Goal: Information Seeking & Learning: Learn about a topic

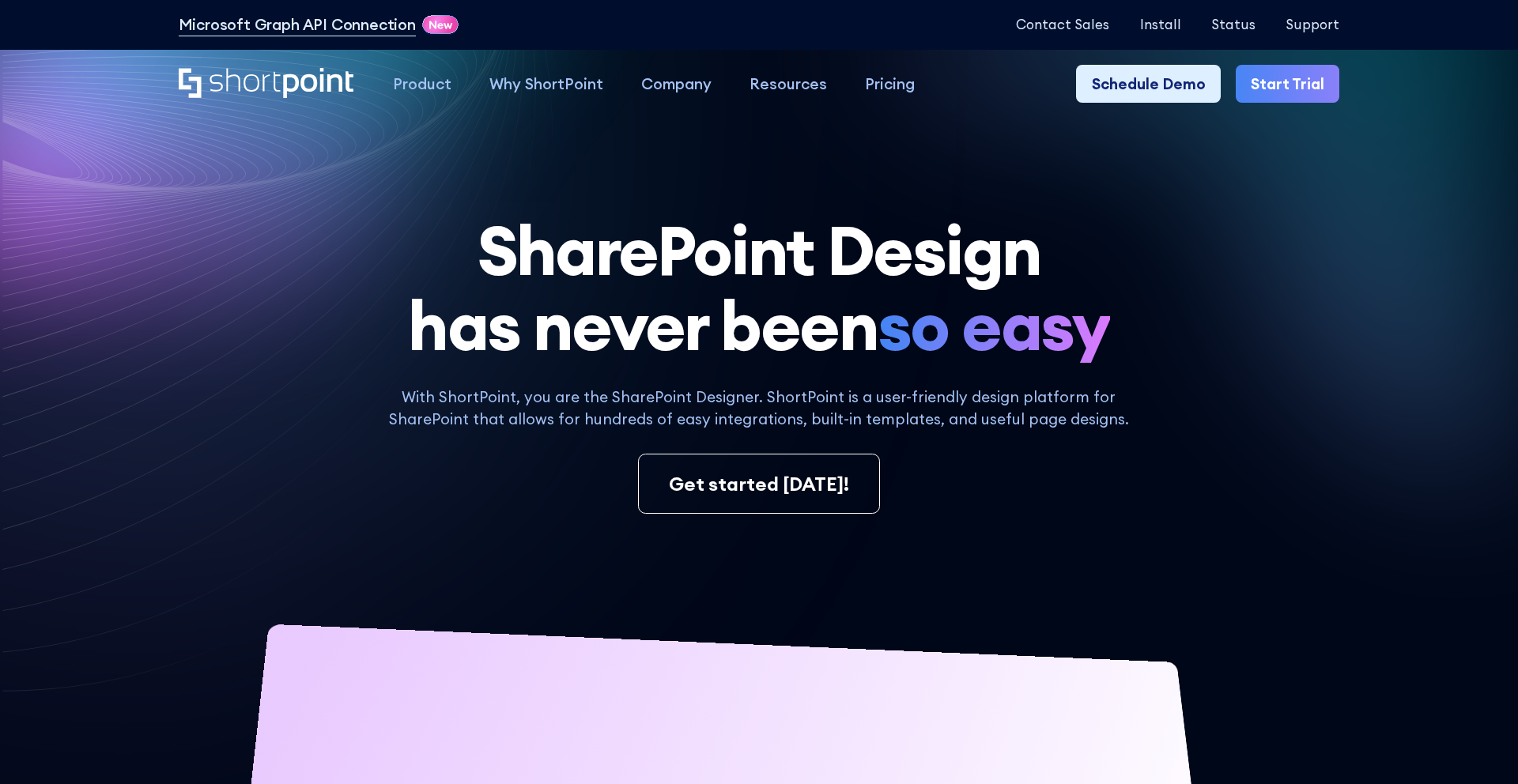
click at [1295, 71] on link "Start Trial" at bounding box center [1288, 84] width 103 height 38
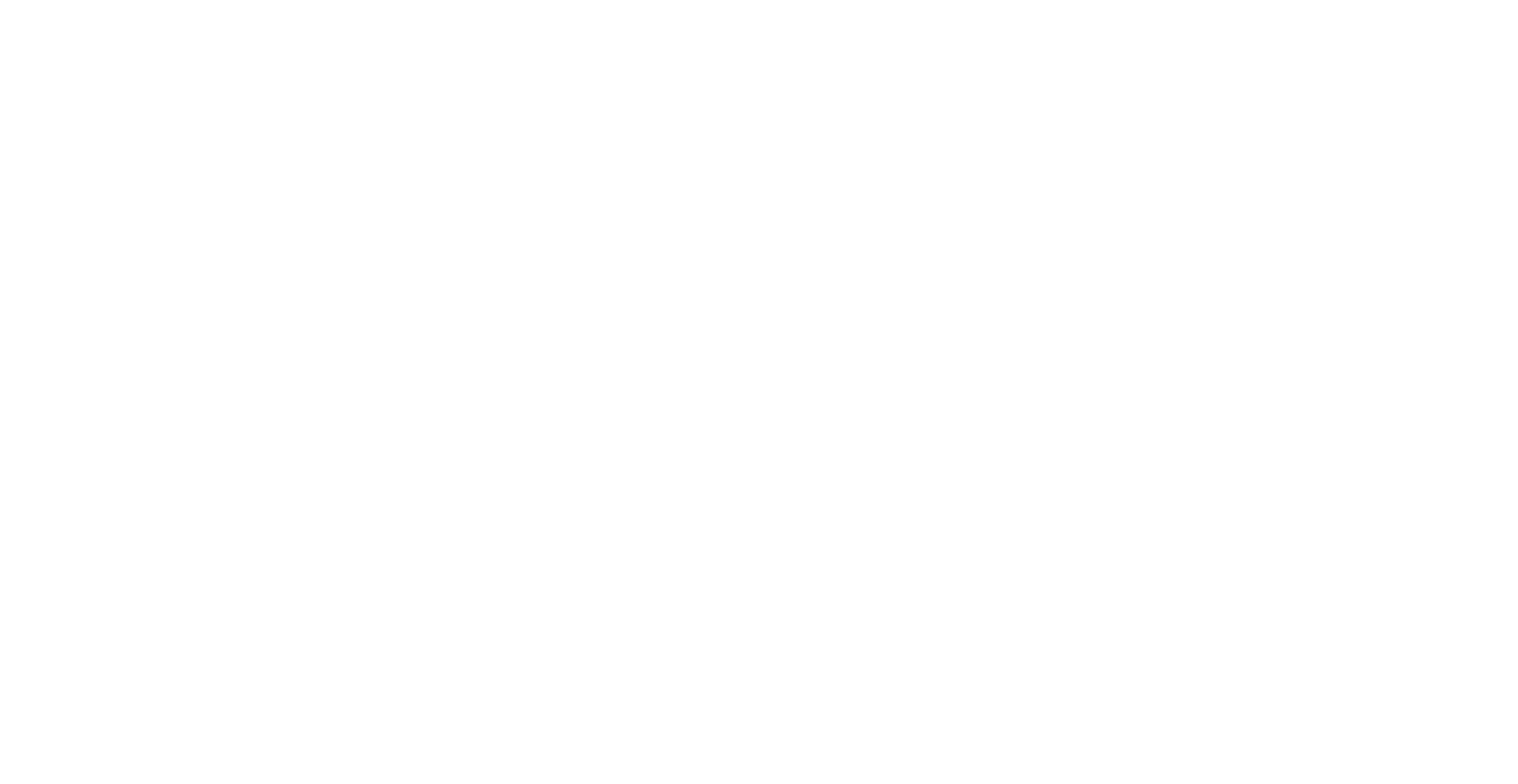
select select "+351"
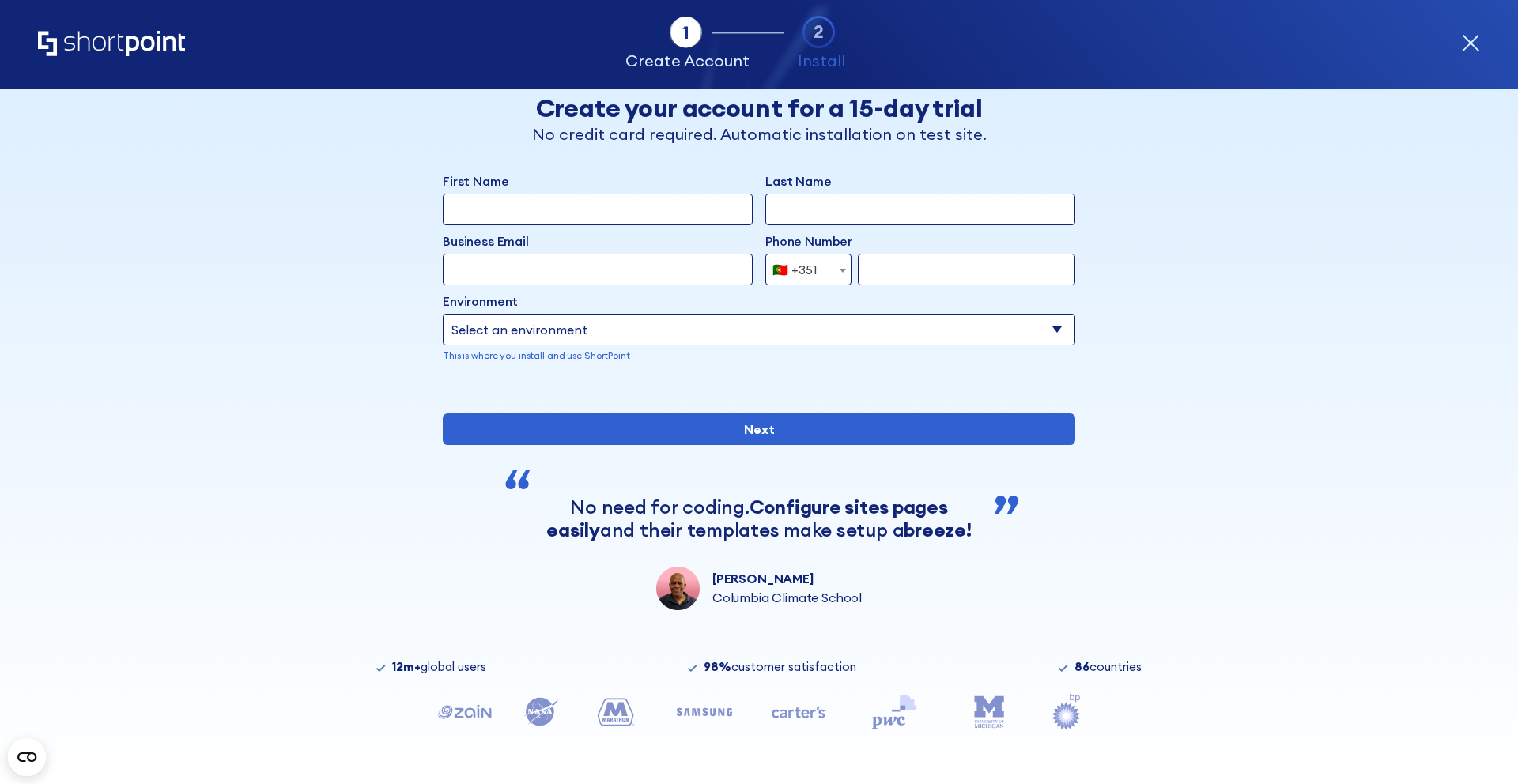
scroll to position [71, 0]
click at [454, 654] on div "Back Back Create your account for a 15-day trial No credit card required. Autom…" at bounding box center [759, 396] width 968 height 658
click at [395, 667] on strong "12m+" at bounding box center [406, 667] width 28 height 15
drag, startPoint x: 390, startPoint y: 667, endPoint x: 518, endPoint y: 667, distance: 128.0
click at [520, 667] on div "12m+ global users 98% customer satisfaction 86 countries" at bounding box center [759, 667] width 968 height 12
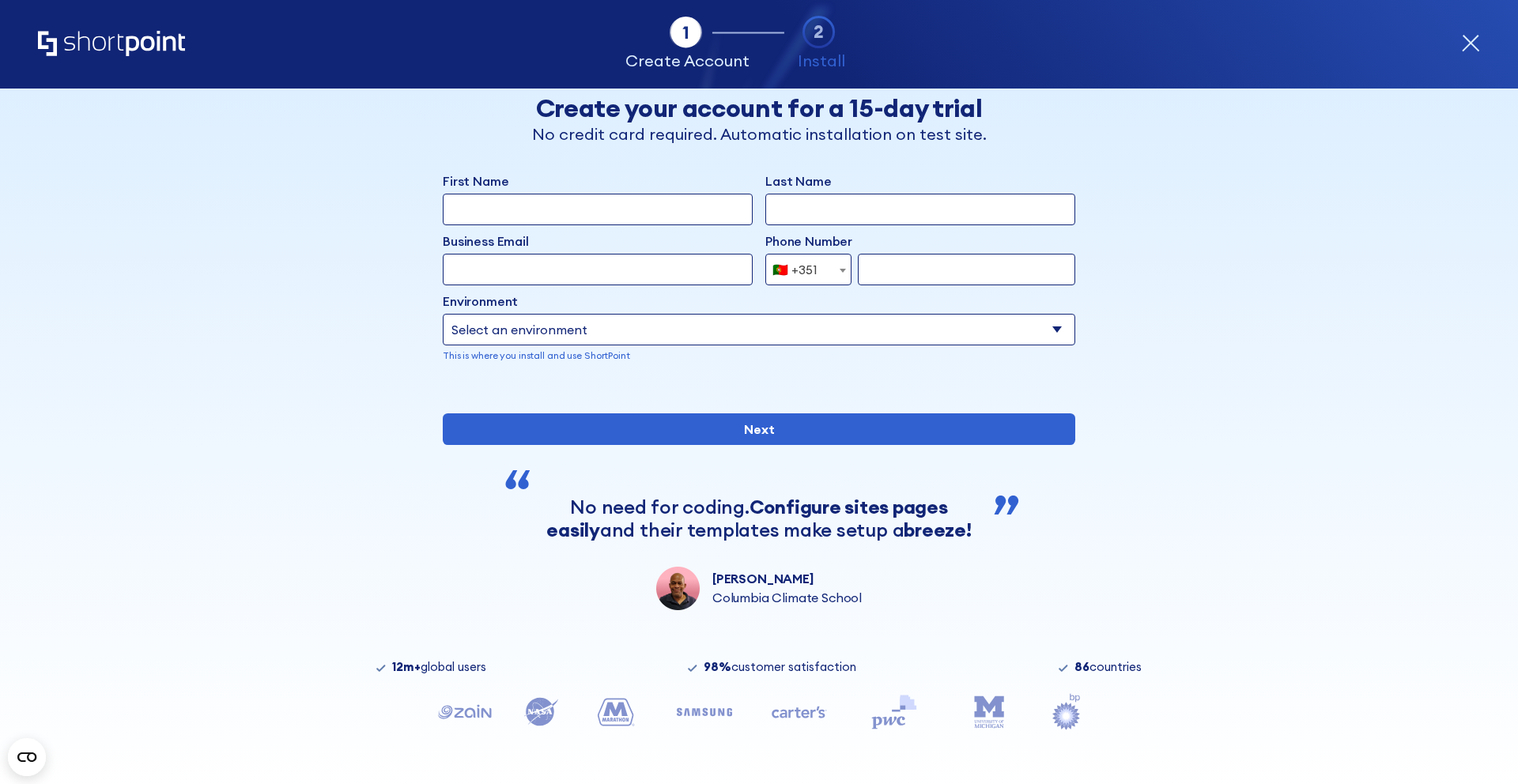
copy div "12m+ global users"
drag, startPoint x: 708, startPoint y: 668, endPoint x: 732, endPoint y: 668, distance: 24.0
click at [732, 668] on strong "98%" at bounding box center [717, 667] width 28 height 15
copy strong "98%"
click at [771, 656] on div "Back Back Create your account for a 15-day trial No credit card required. Autom…" at bounding box center [759, 396] width 968 height 658
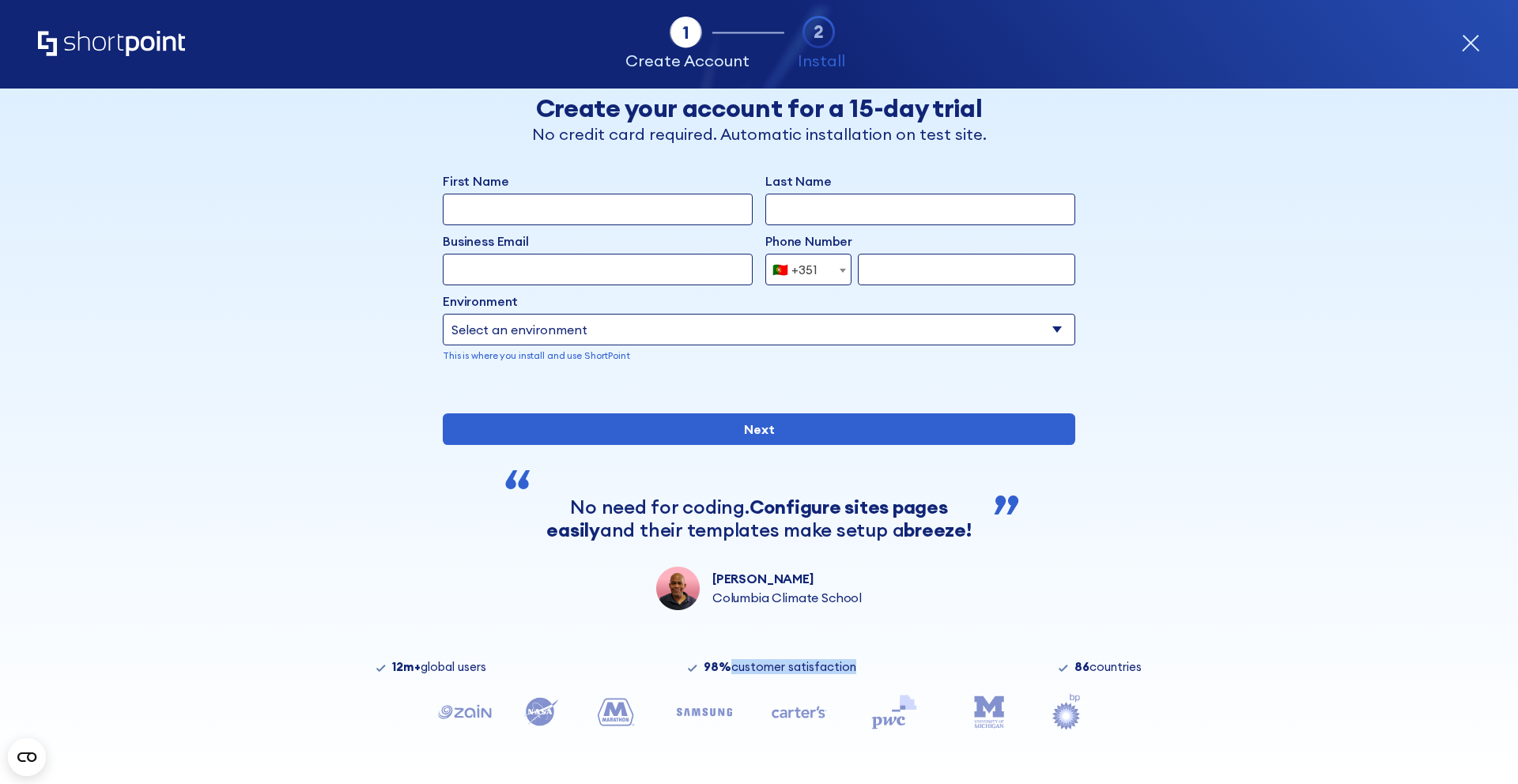
drag, startPoint x: 735, startPoint y: 672, endPoint x: 903, endPoint y: 671, distance: 168.0
click at [903, 671] on div "12m+ global users 98% customer satisfaction 86 countries" at bounding box center [759, 667] width 968 height 12
copy div "customer satisfaction"
click at [1075, 670] on strong "86" at bounding box center [1081, 667] width 15 height 15
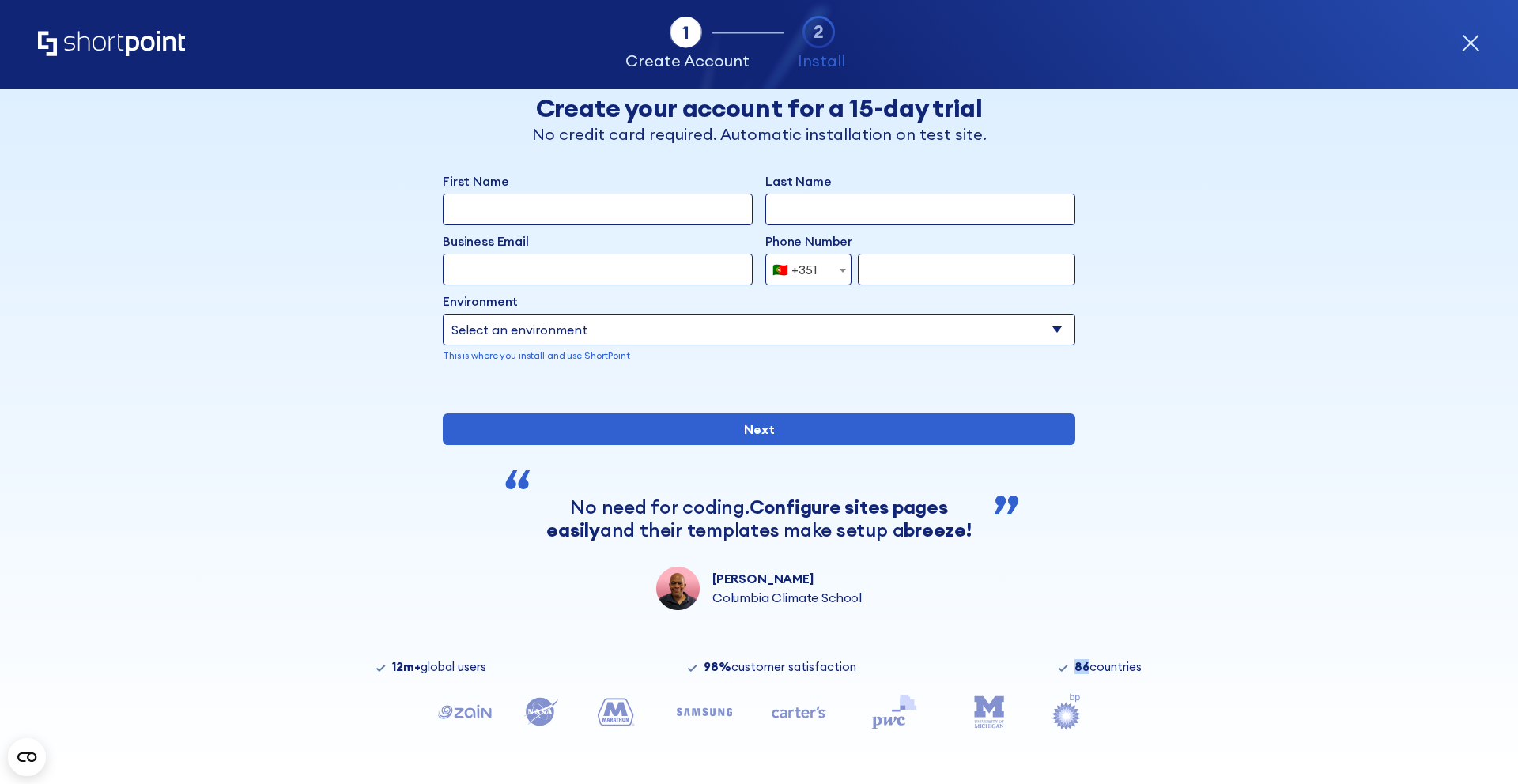
scroll to position [0, 0]
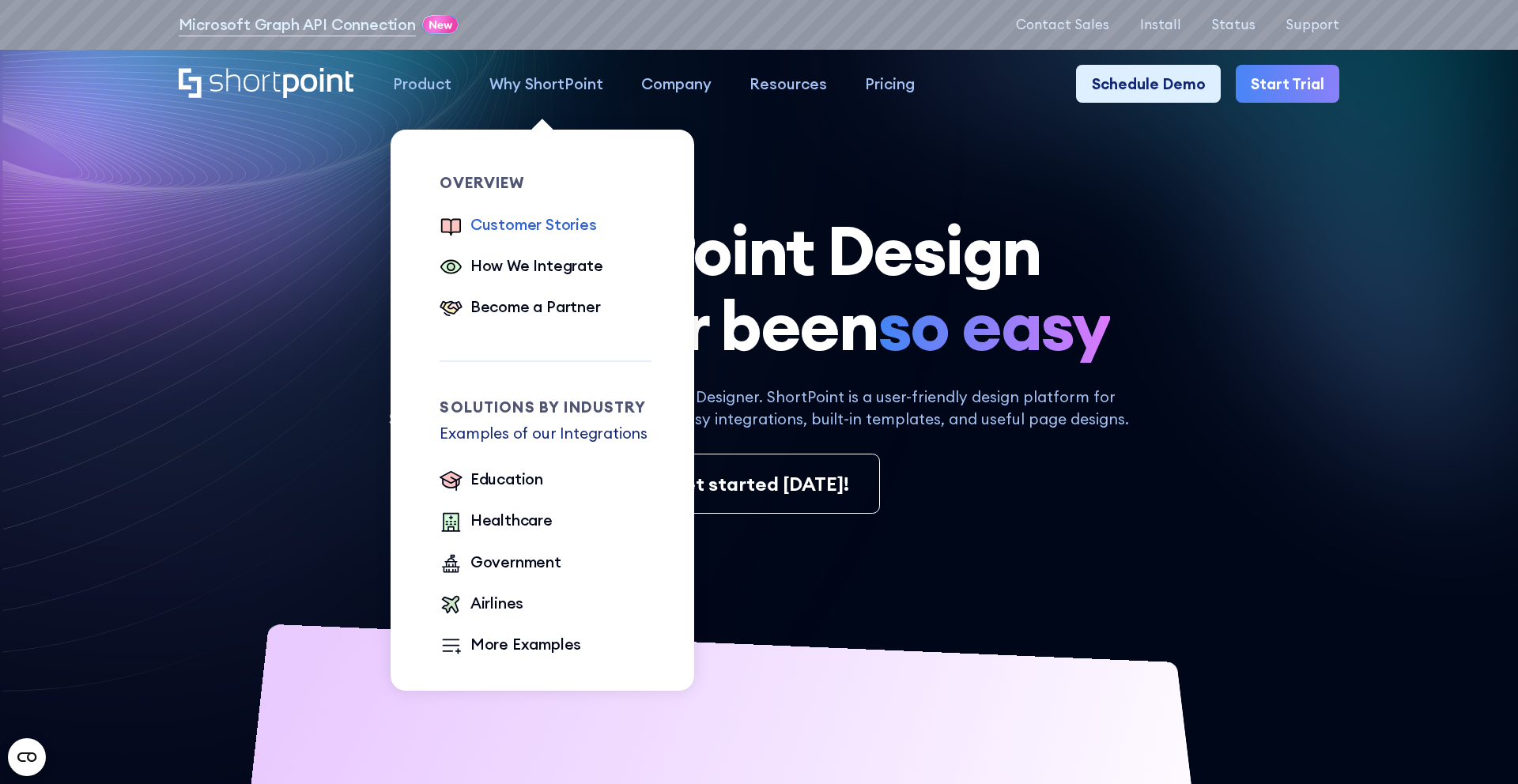
click at [540, 226] on div "Customer Stories" at bounding box center [534, 225] width 126 height 23
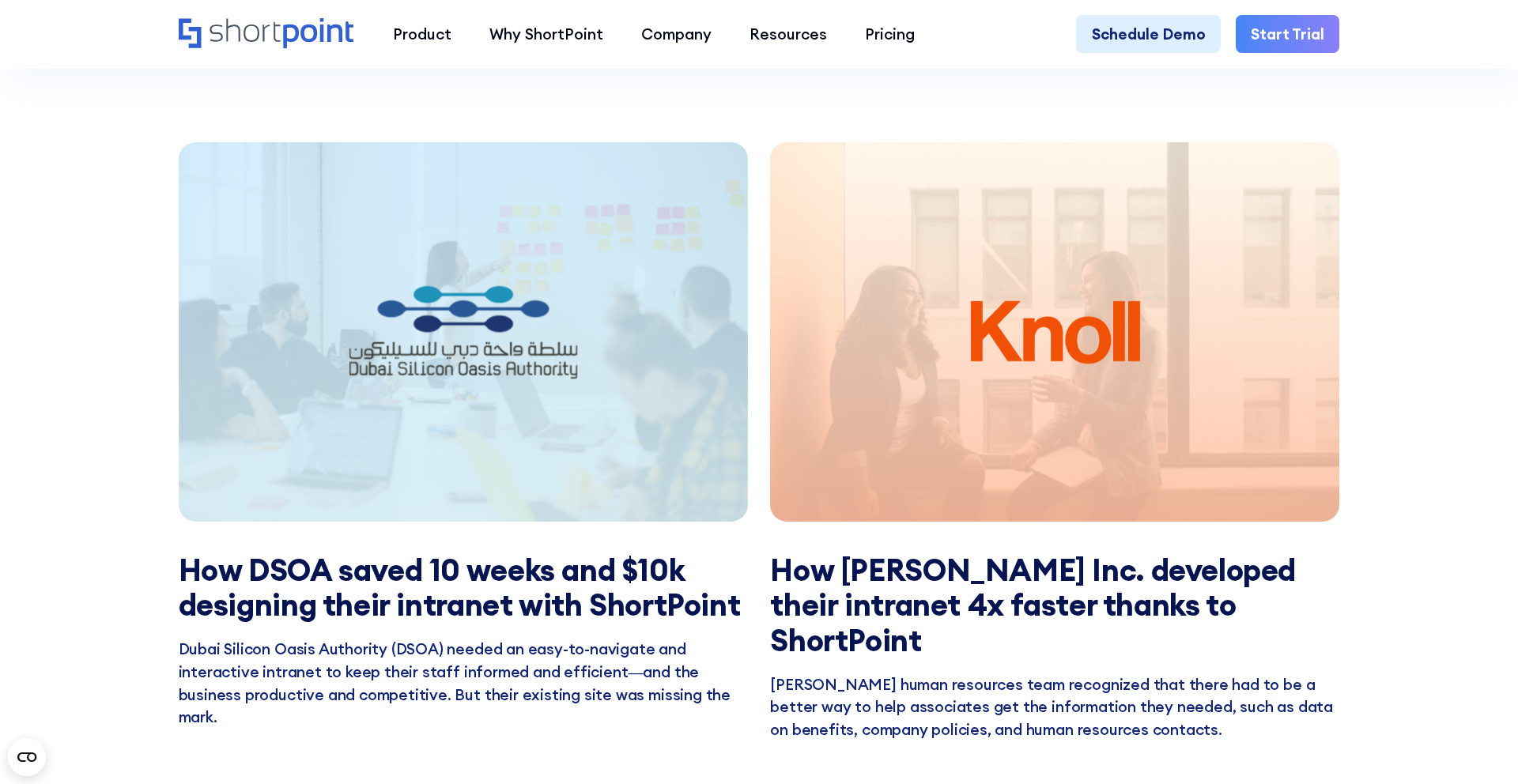
scroll to position [2990, 0]
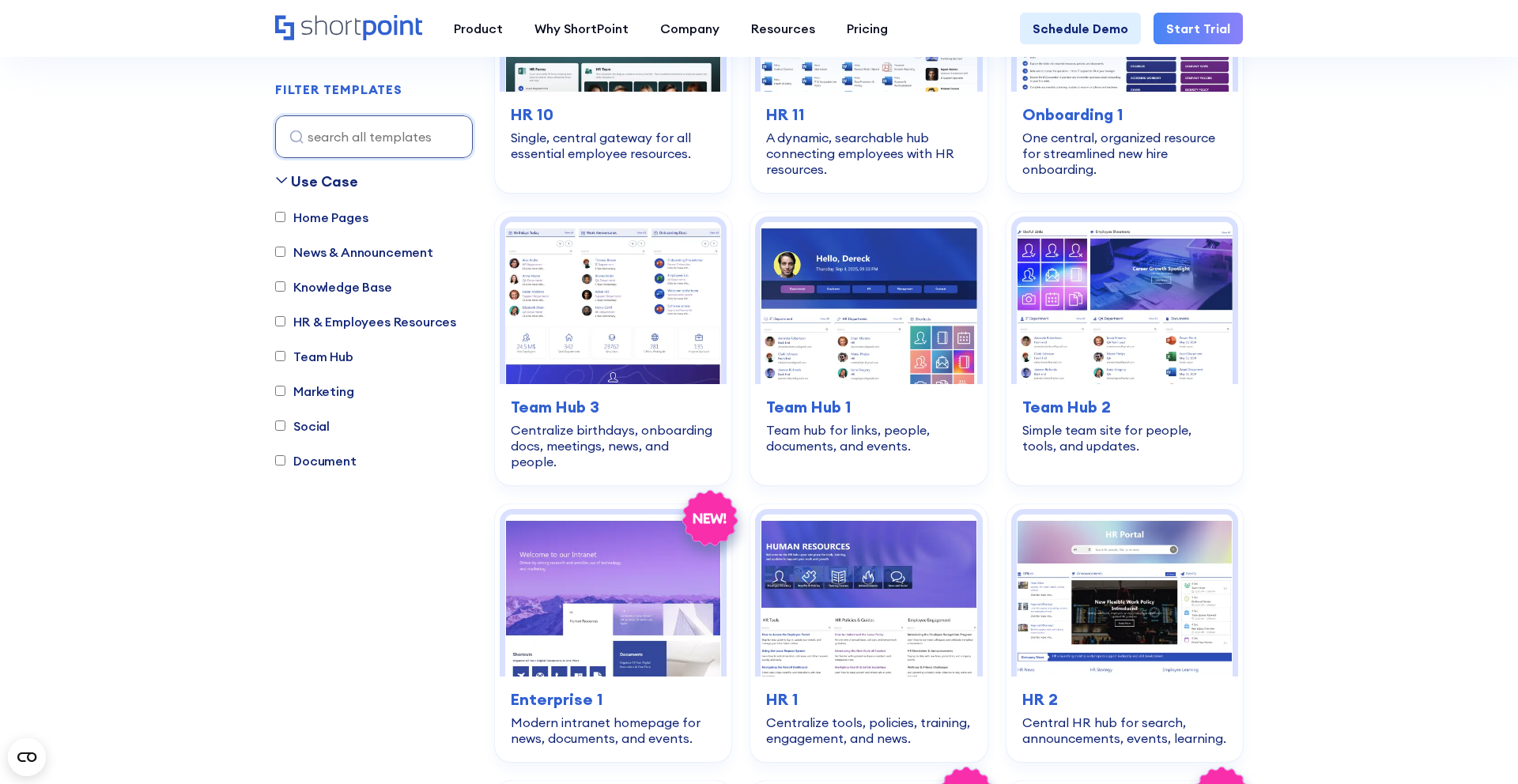
scroll to position [1768, 0]
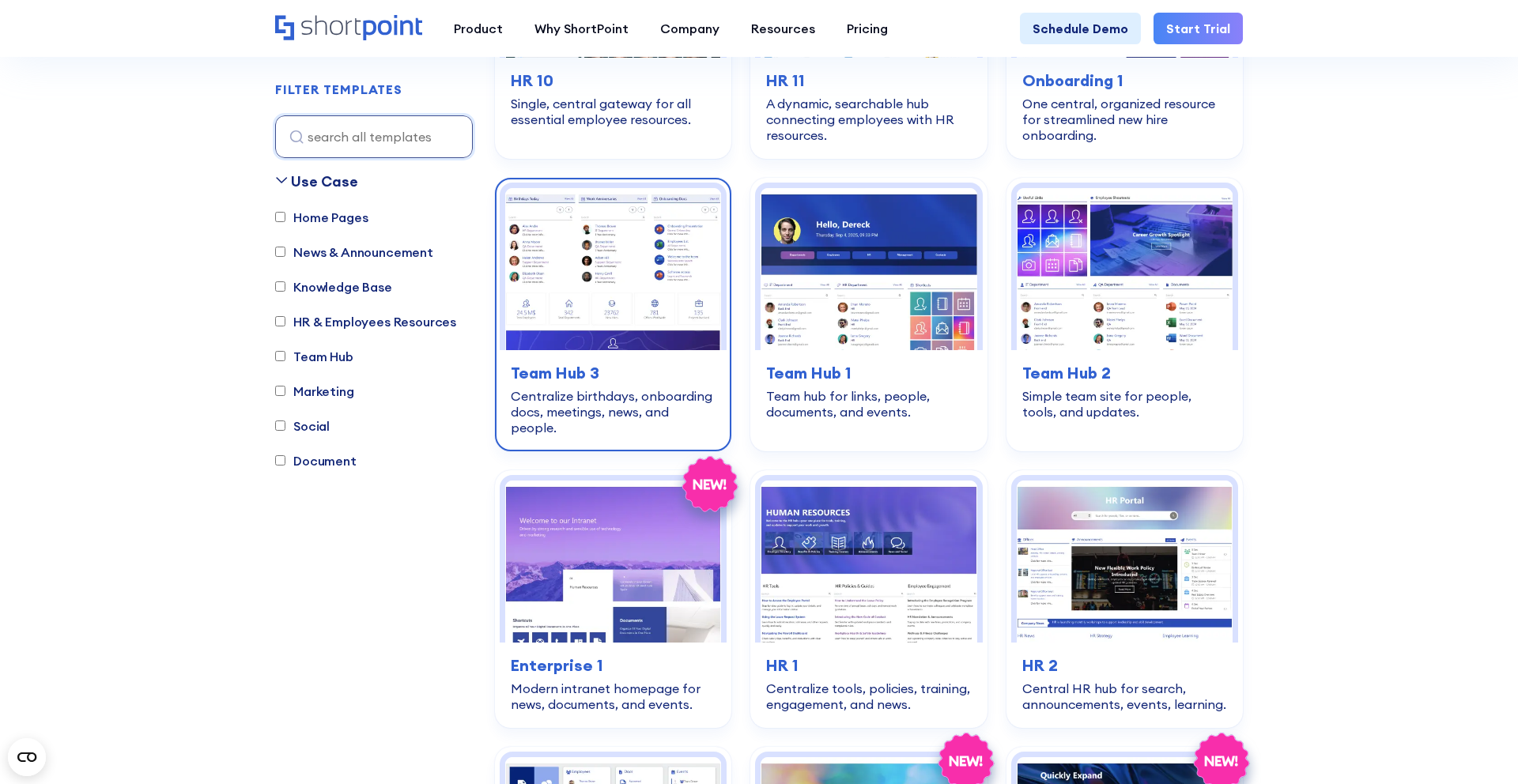
click at [586, 325] on img at bounding box center [613, 269] width 216 height 162
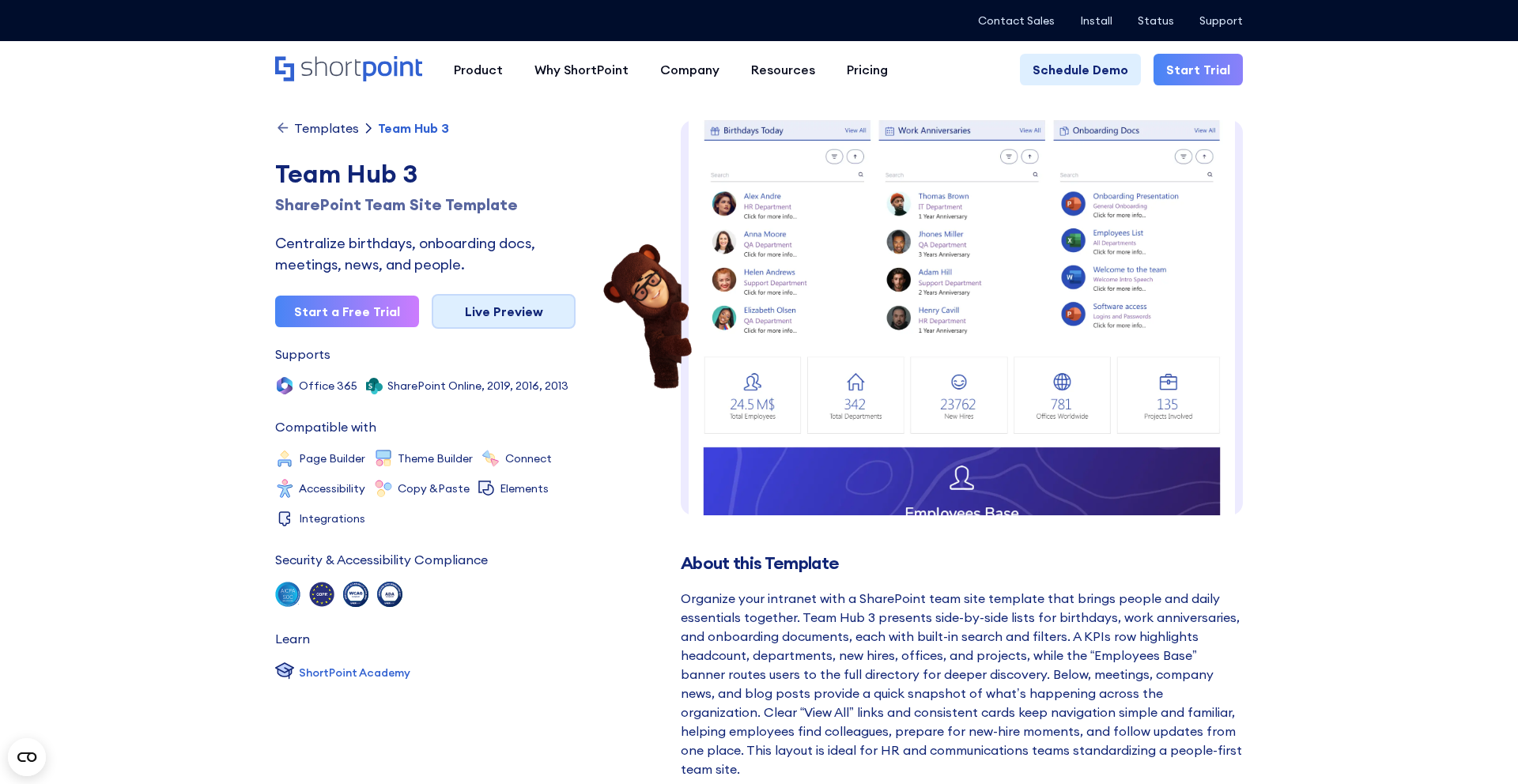
scroll to position [11, 0]
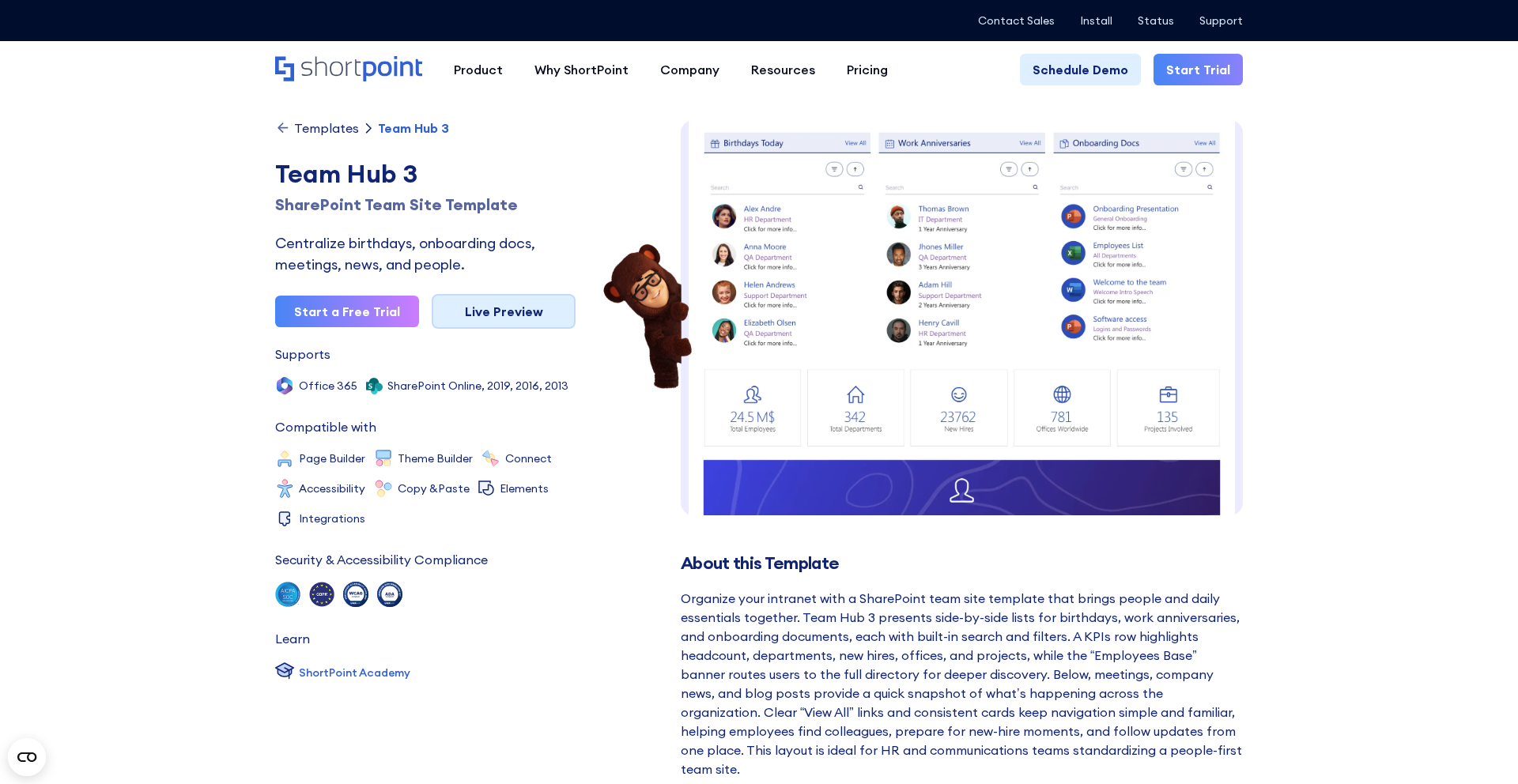
click at [511, 319] on link "Live Preview" at bounding box center [503, 311] width 144 height 35
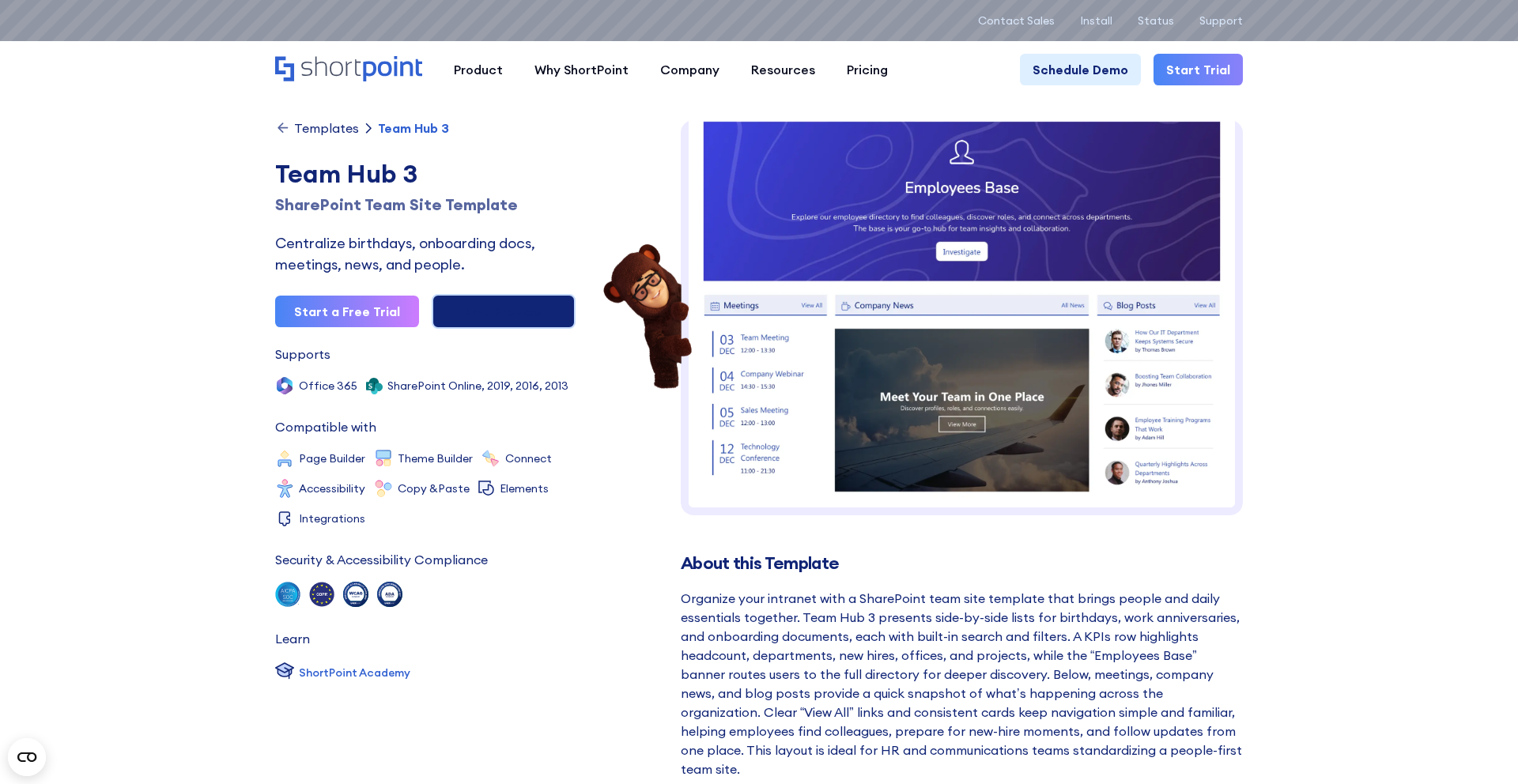
scroll to position [295, 0]
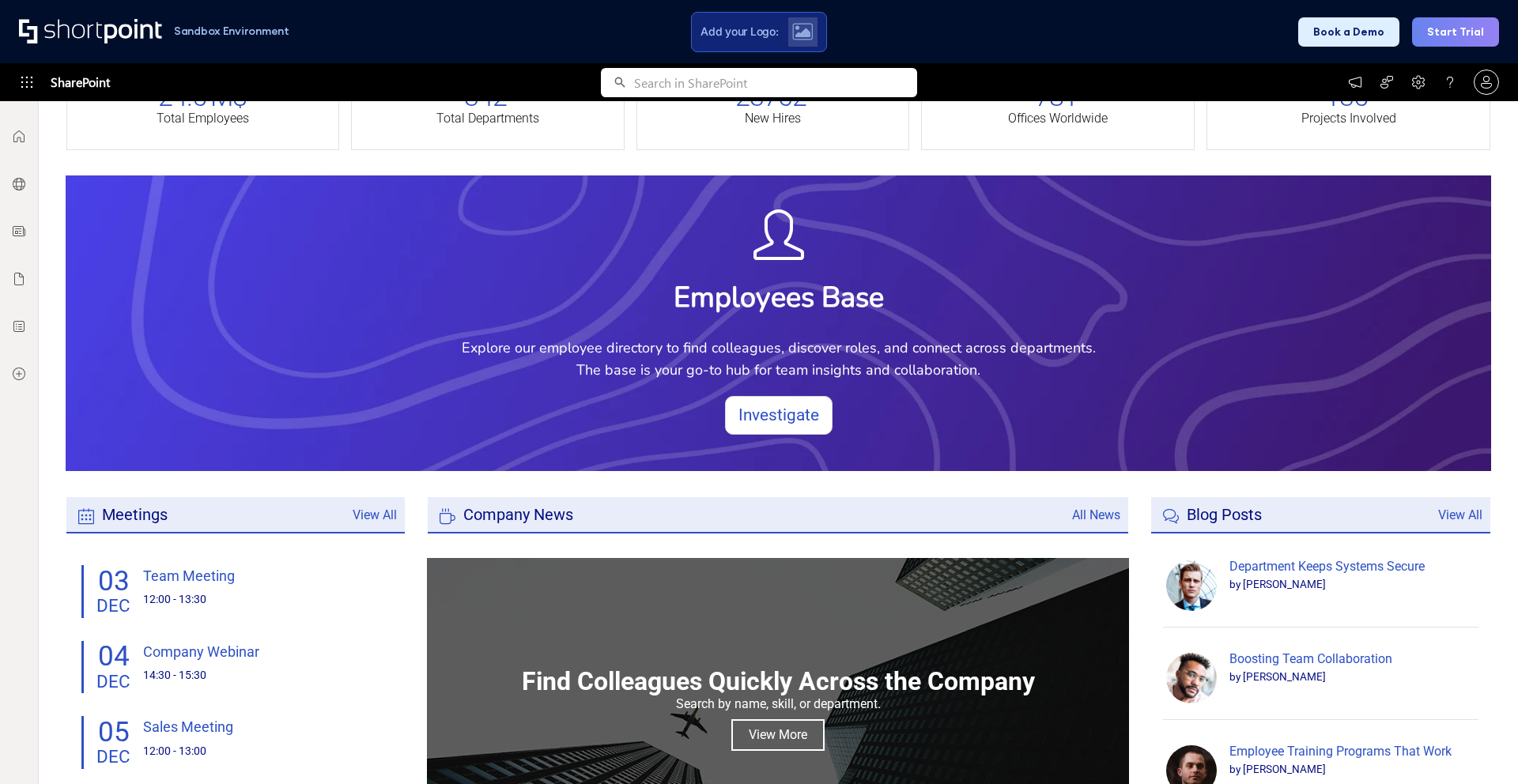
scroll to position [869, 0]
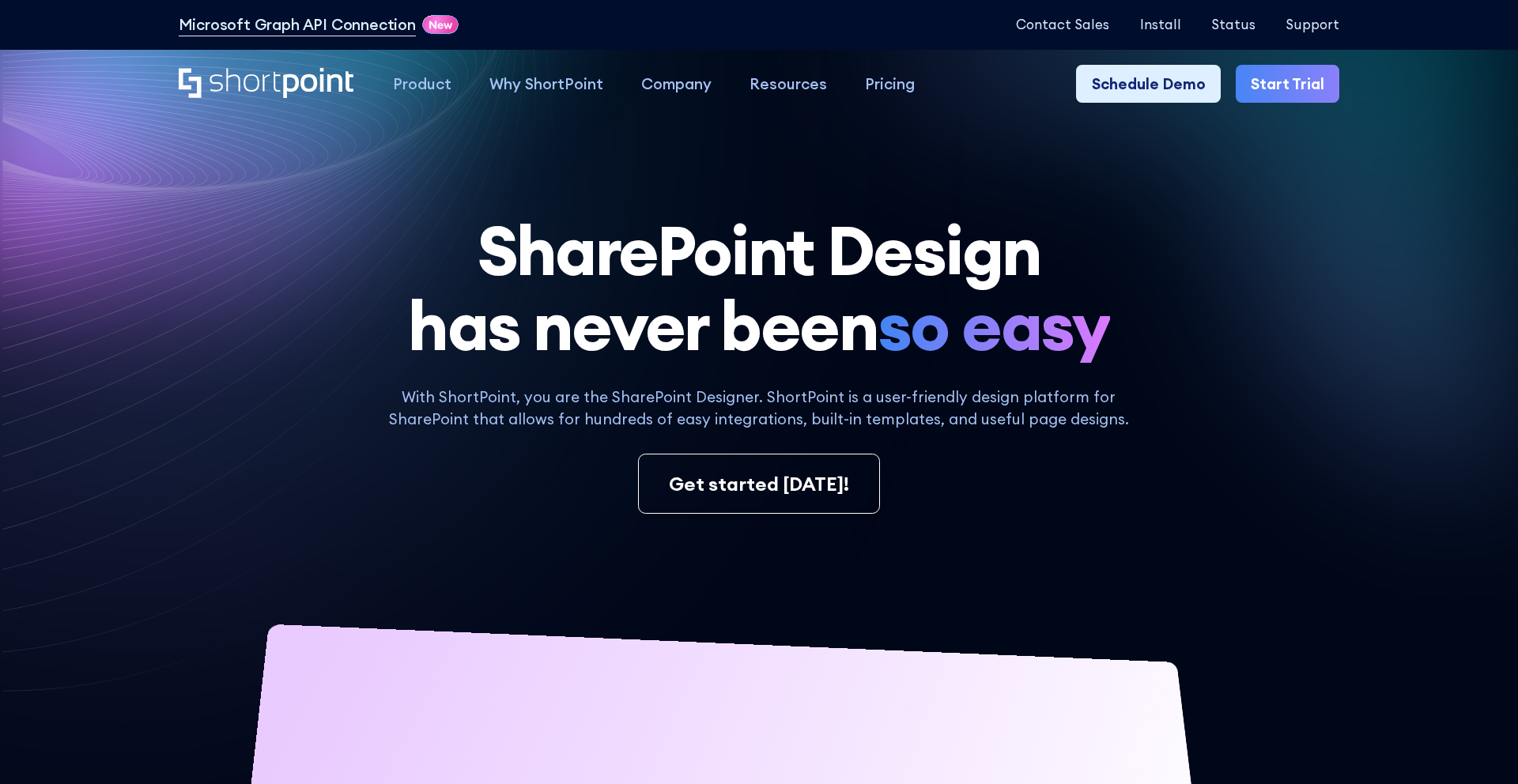
scroll to position [49, 0]
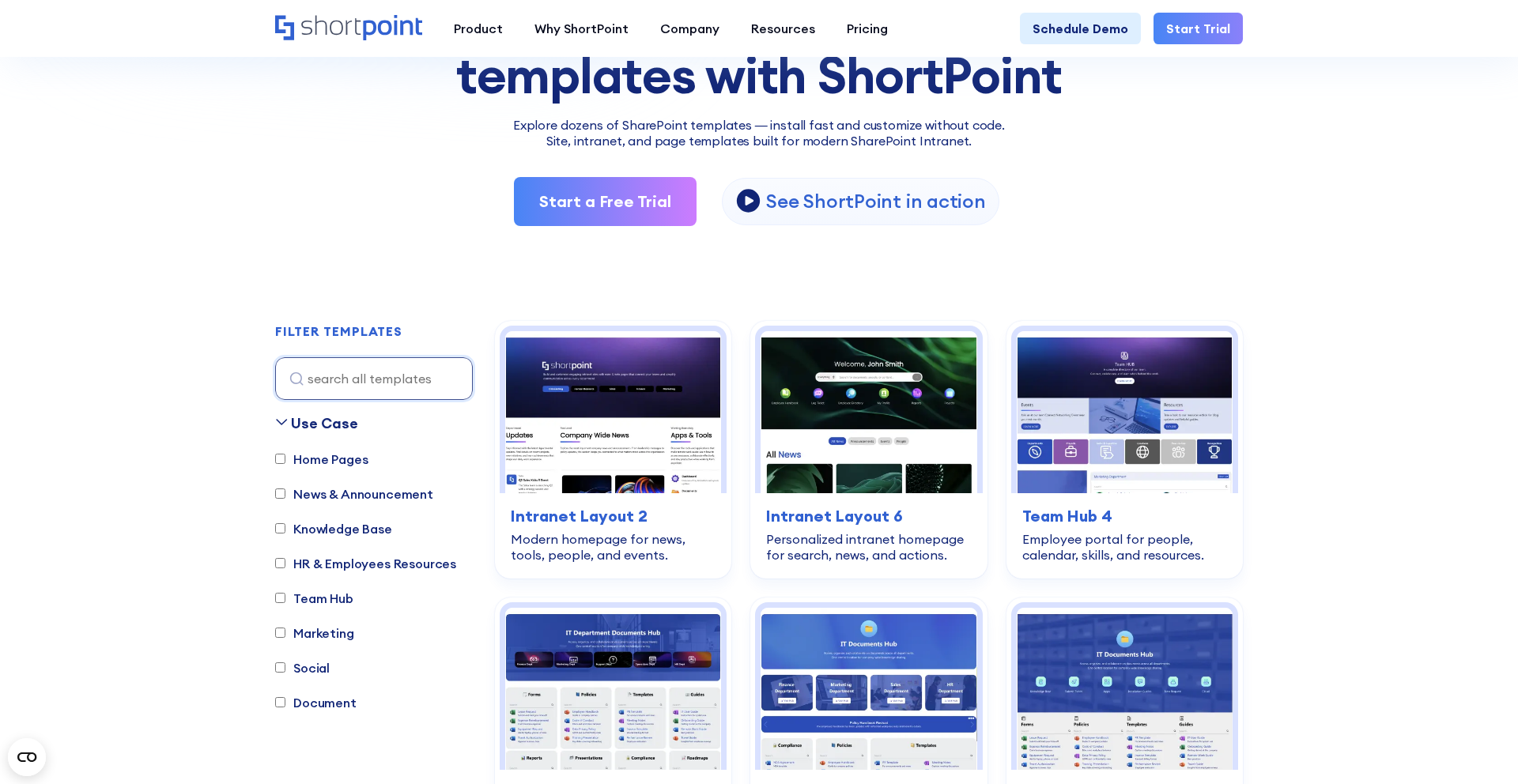
scroll to position [281, 0]
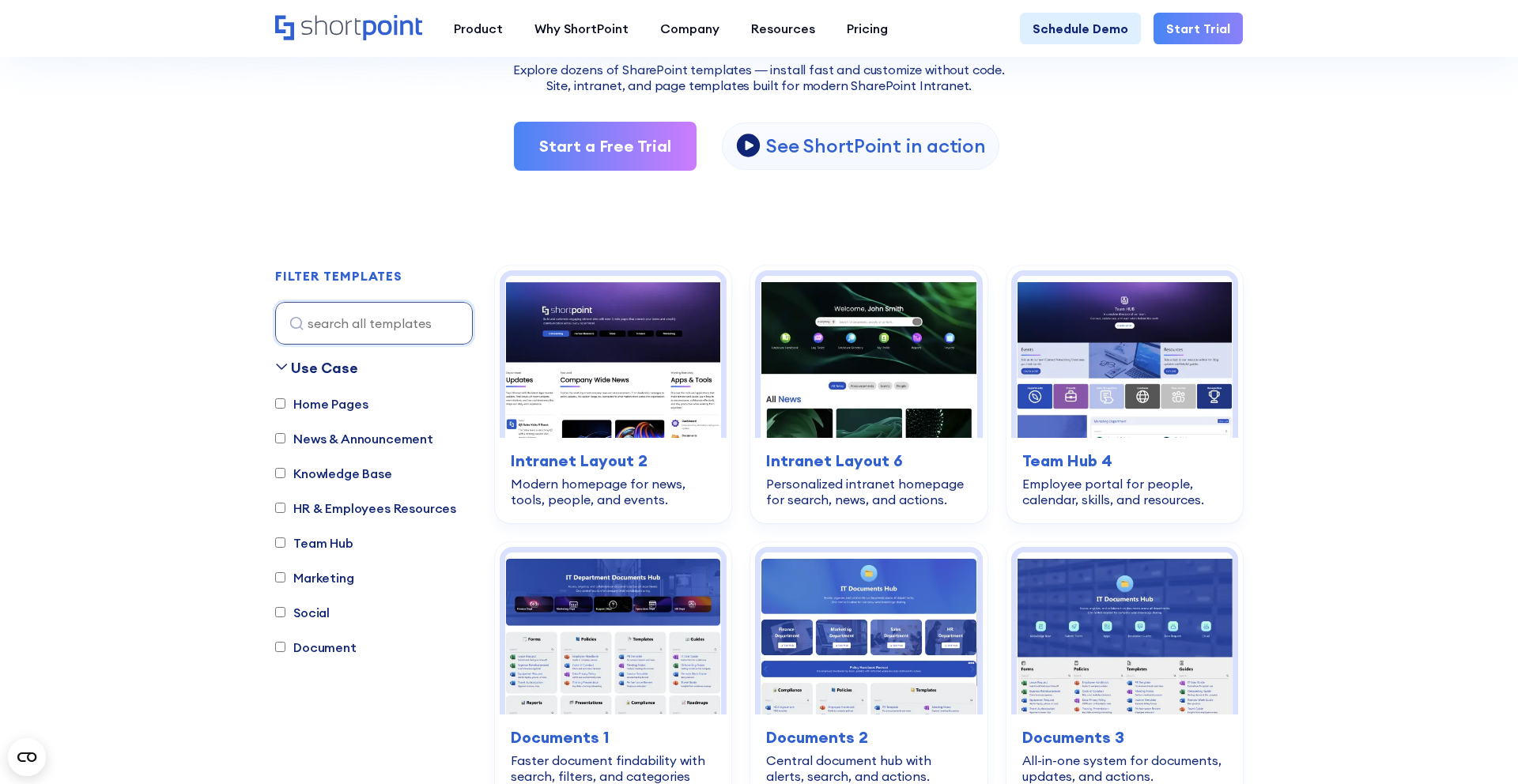
click at [317, 406] on label "Home Pages" at bounding box center [321, 404] width 92 height 19
click at [285, 406] on input "Home Pages" at bounding box center [280, 404] width 11 height 11
checkbox input "true"
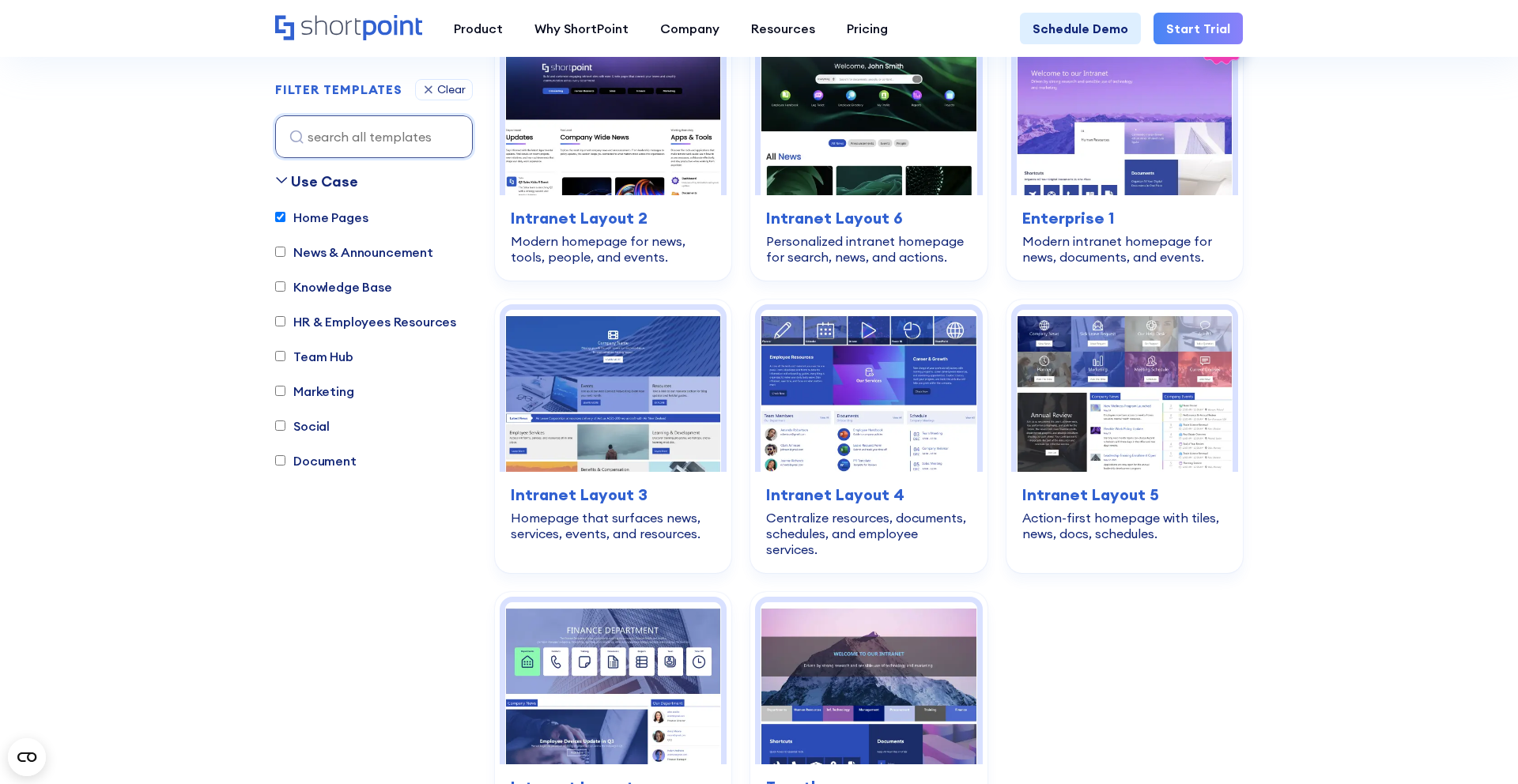
scroll to position [522, 0]
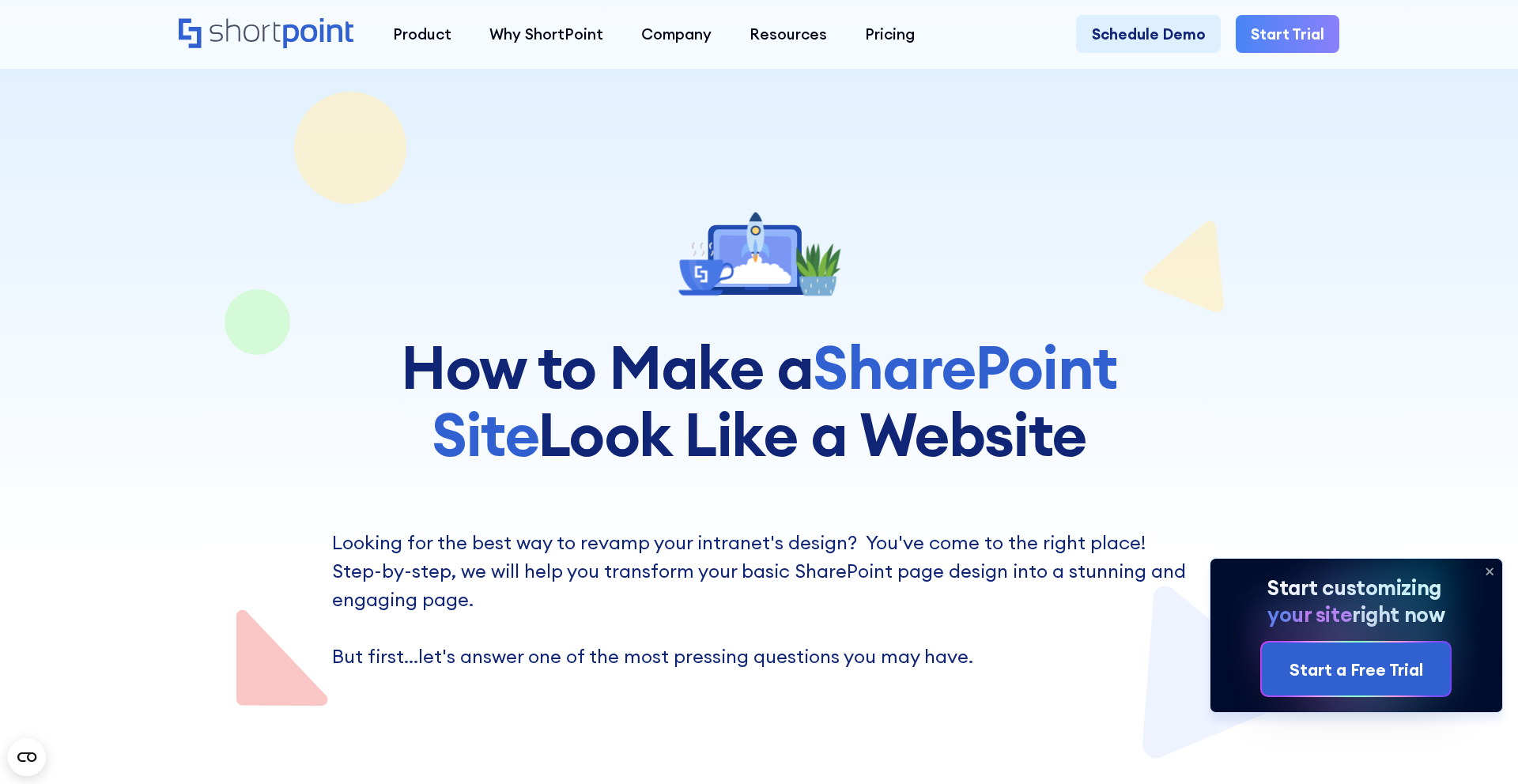
click at [688, 395] on h1 "How to Make a SharePoint Site Look Like a Website" at bounding box center [759, 400] width 911 height 133
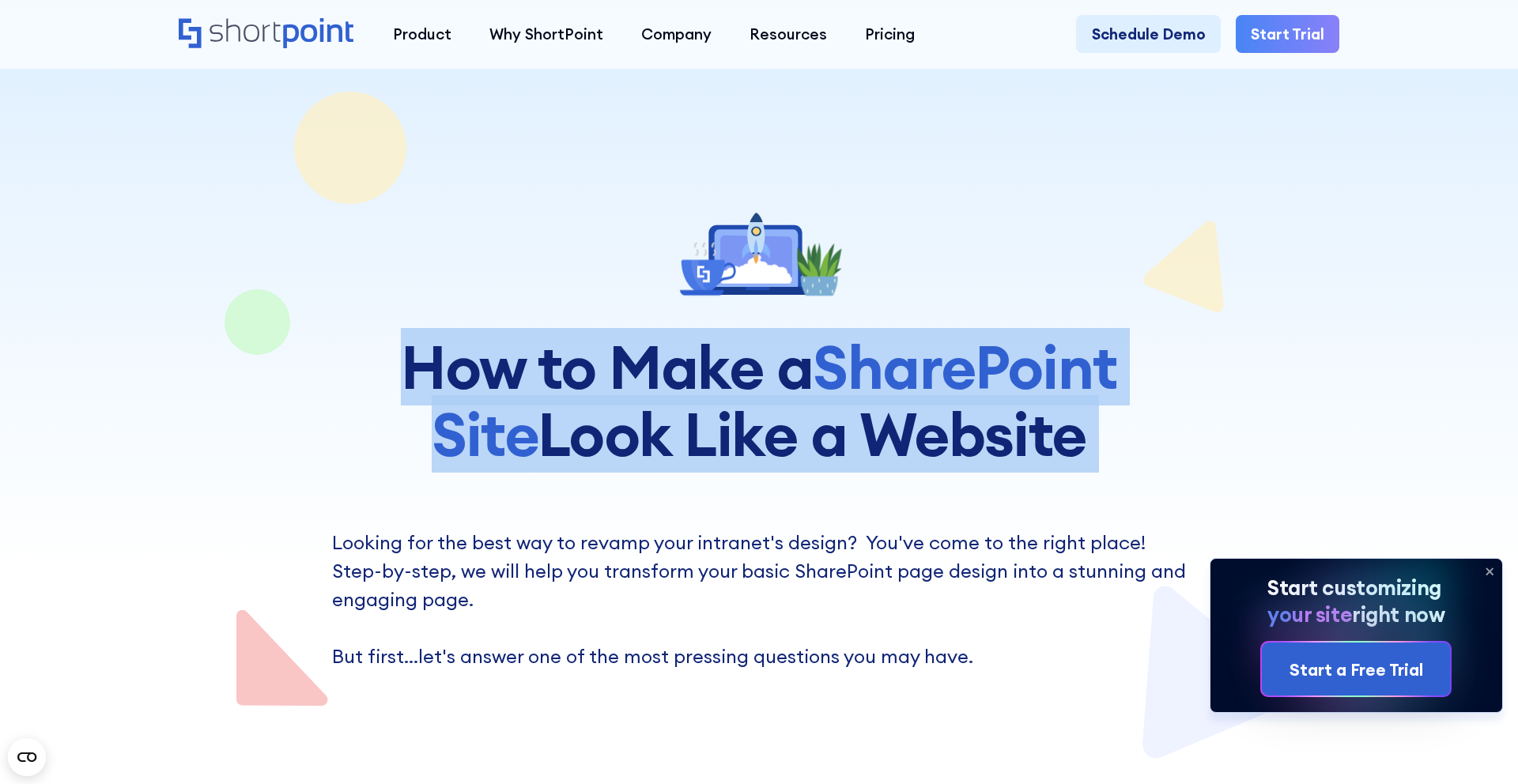
click at [688, 395] on h1 "How to Make a SharePoint Site Look Like a Website" at bounding box center [759, 400] width 911 height 133
copy h1 "How to Make a SharePoint Site Look Like a Website"
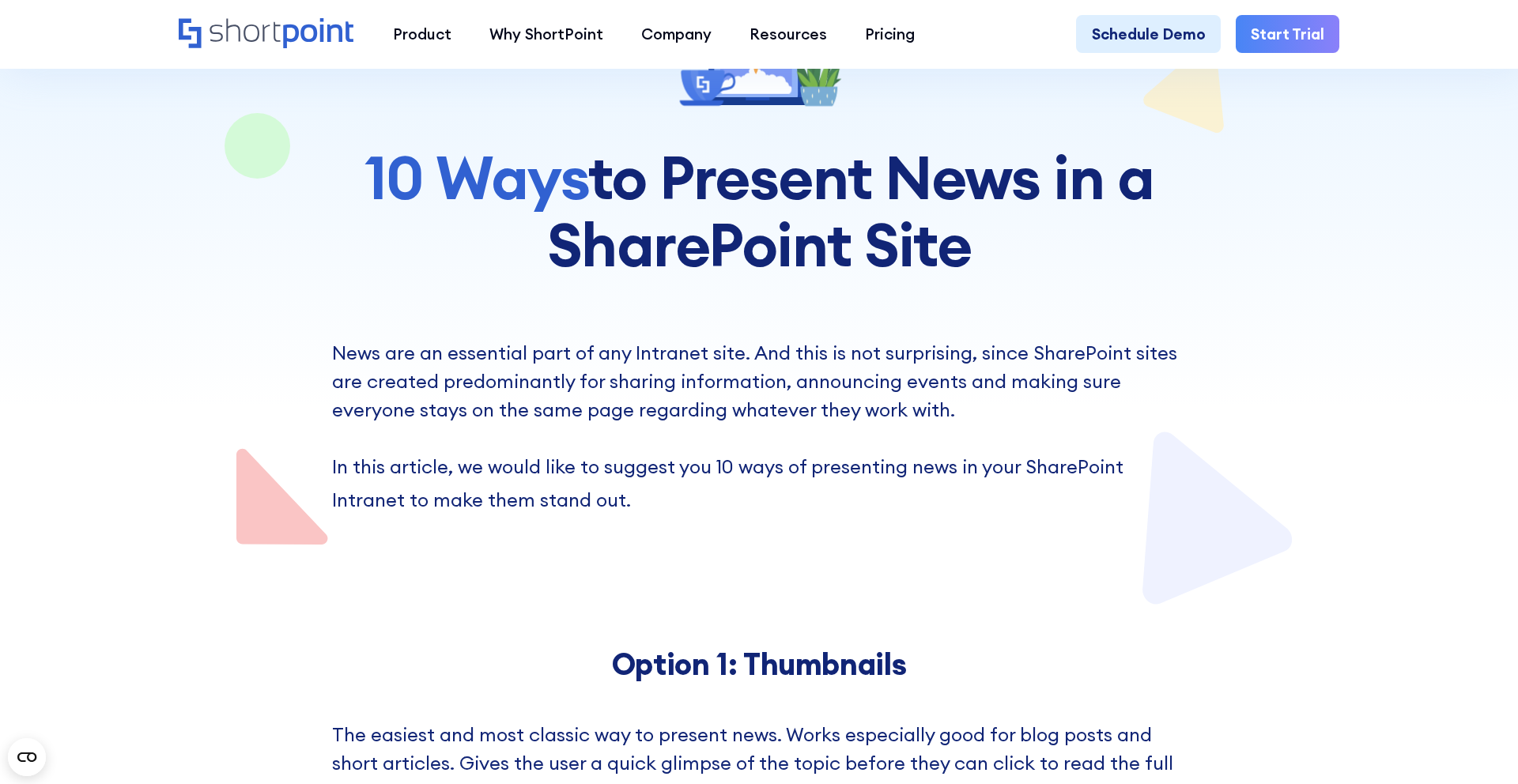
scroll to position [200, 0]
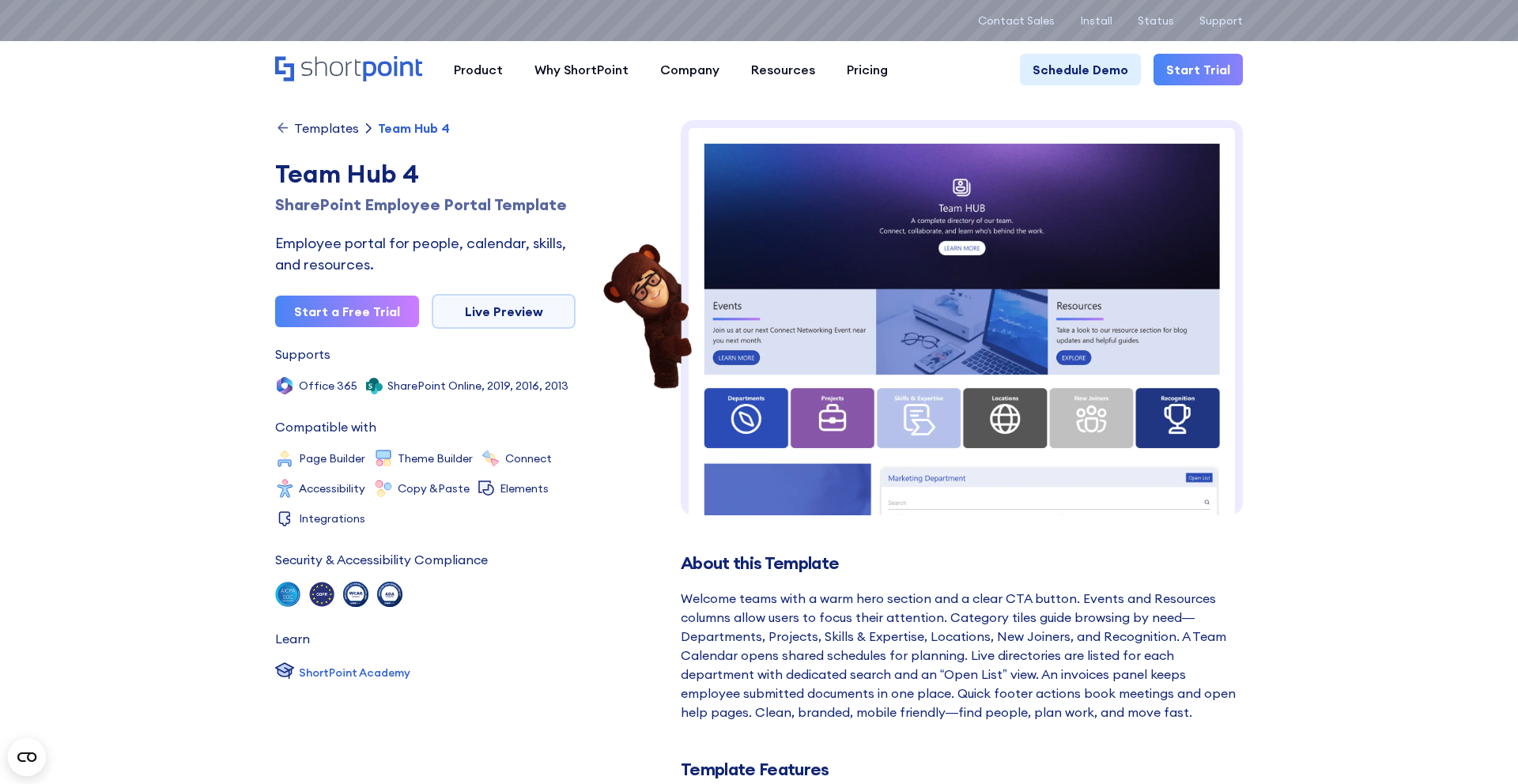
click at [309, 131] on div "Templates" at bounding box center [326, 128] width 65 height 12
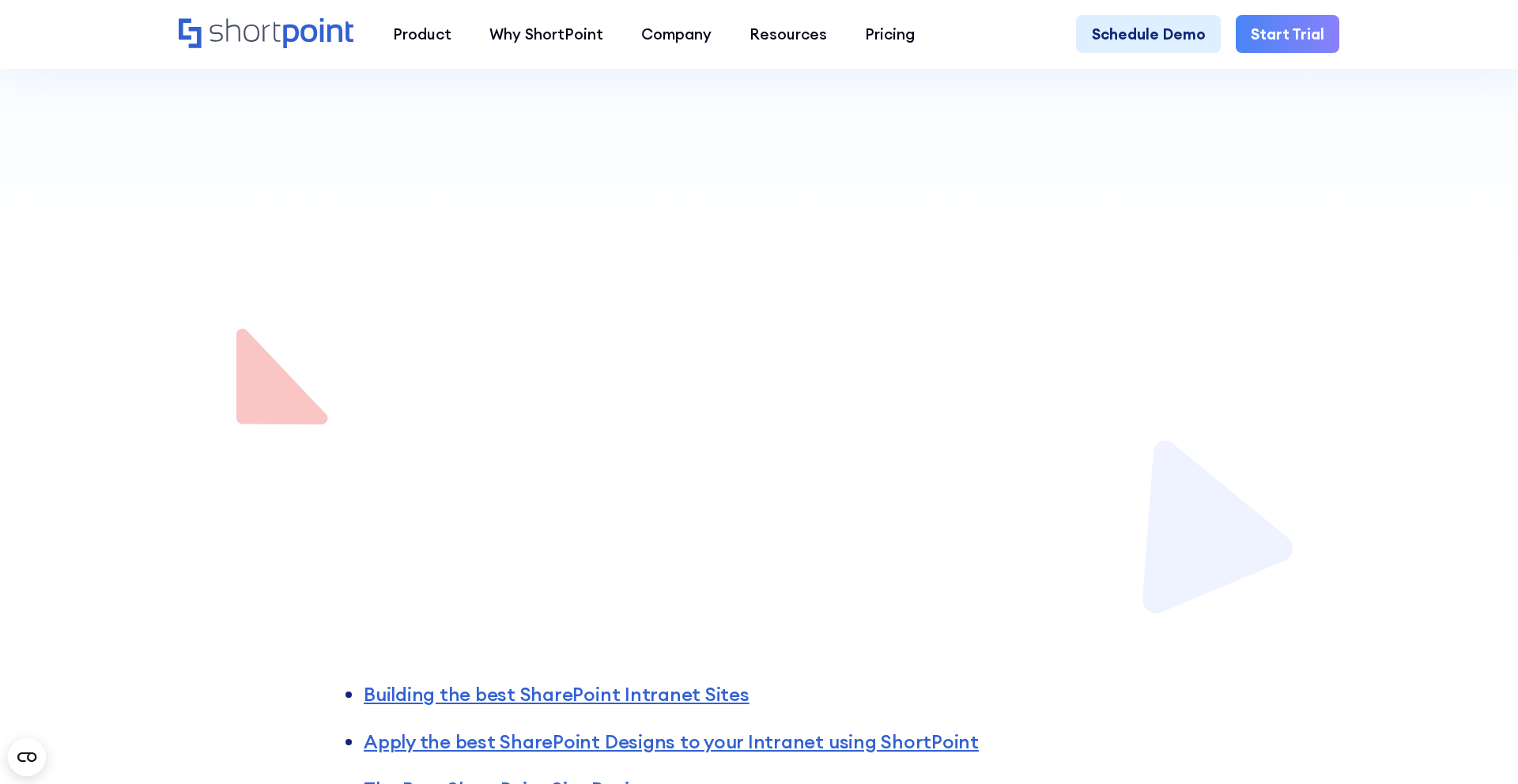
scroll to position [821, 0]
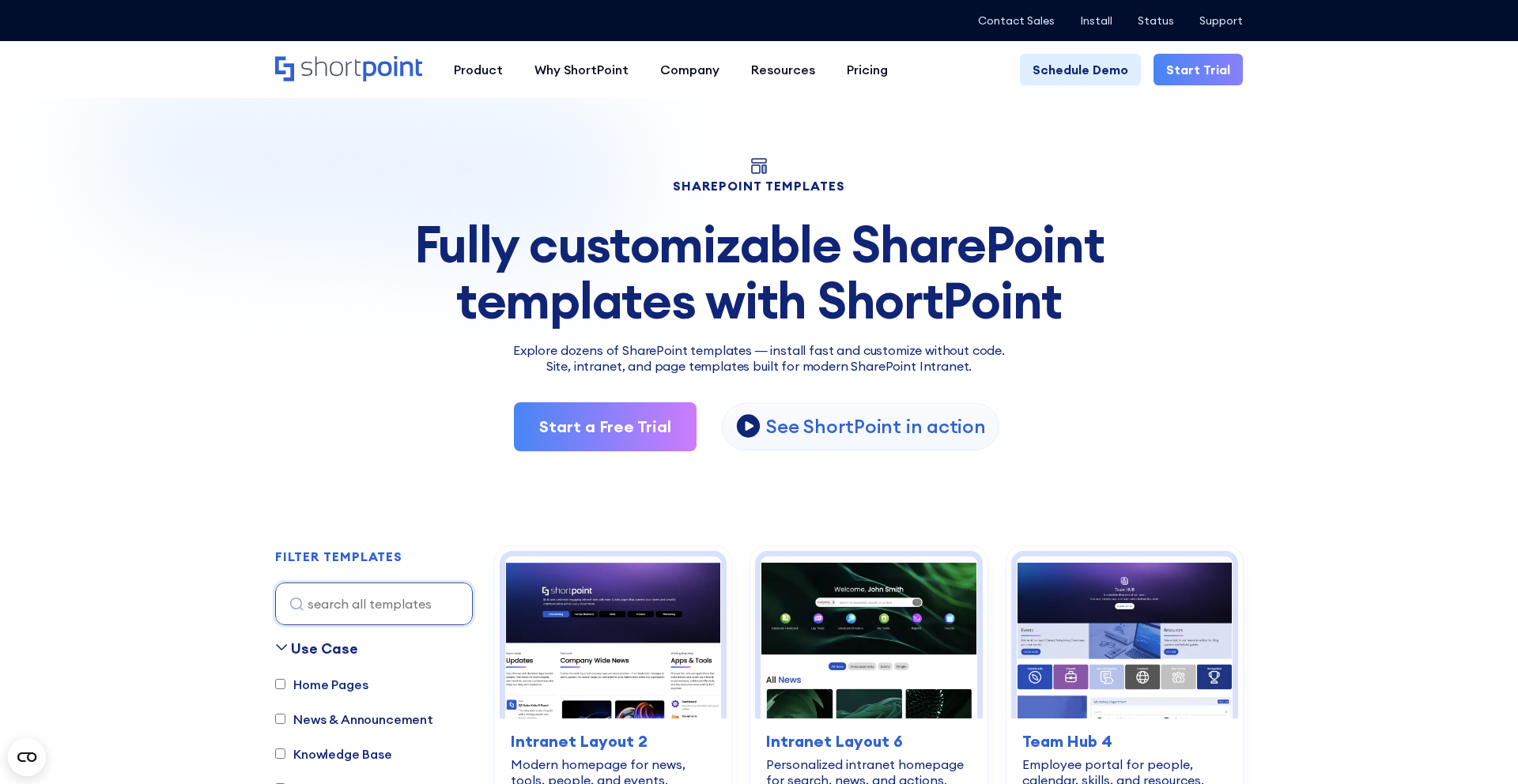
click at [318, 686] on label "Home Pages" at bounding box center [321, 684] width 92 height 19
click at [285, 686] on input "Home Pages" at bounding box center [280, 684] width 11 height 11
checkbox input "true"
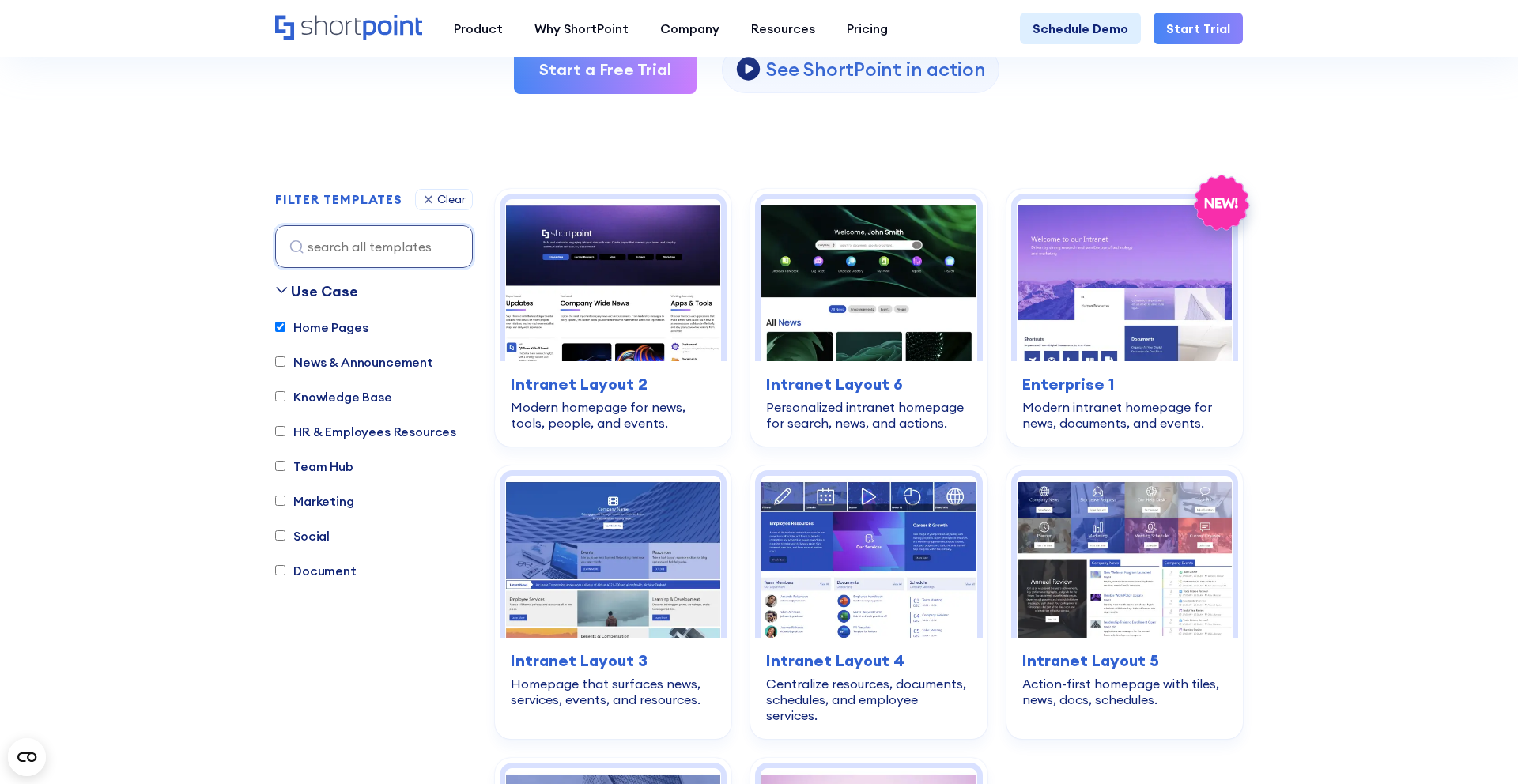
scroll to position [468, 0]
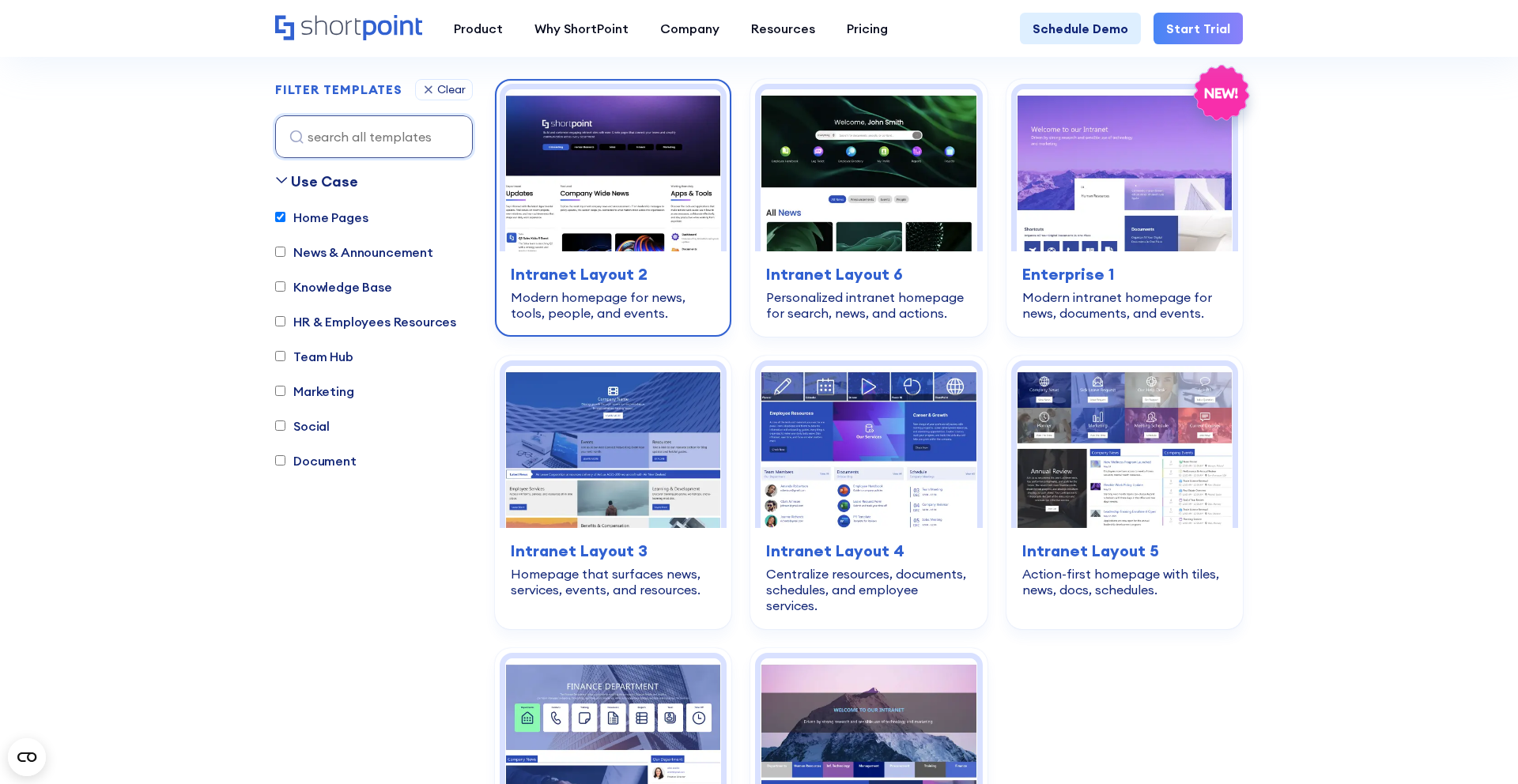
click at [620, 198] on img at bounding box center [613, 170] width 216 height 162
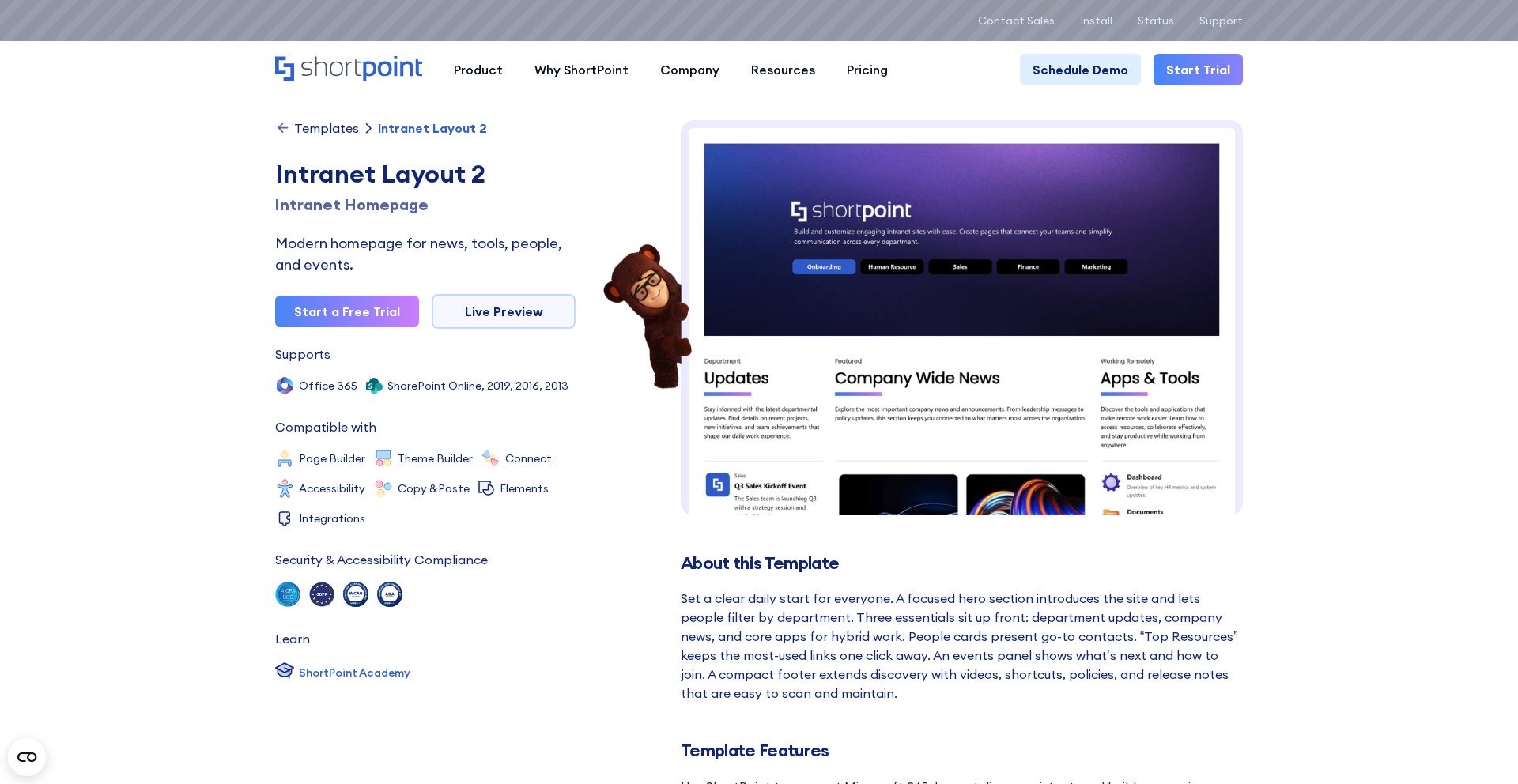
click at [325, 131] on div "Templates" at bounding box center [326, 128] width 65 height 12
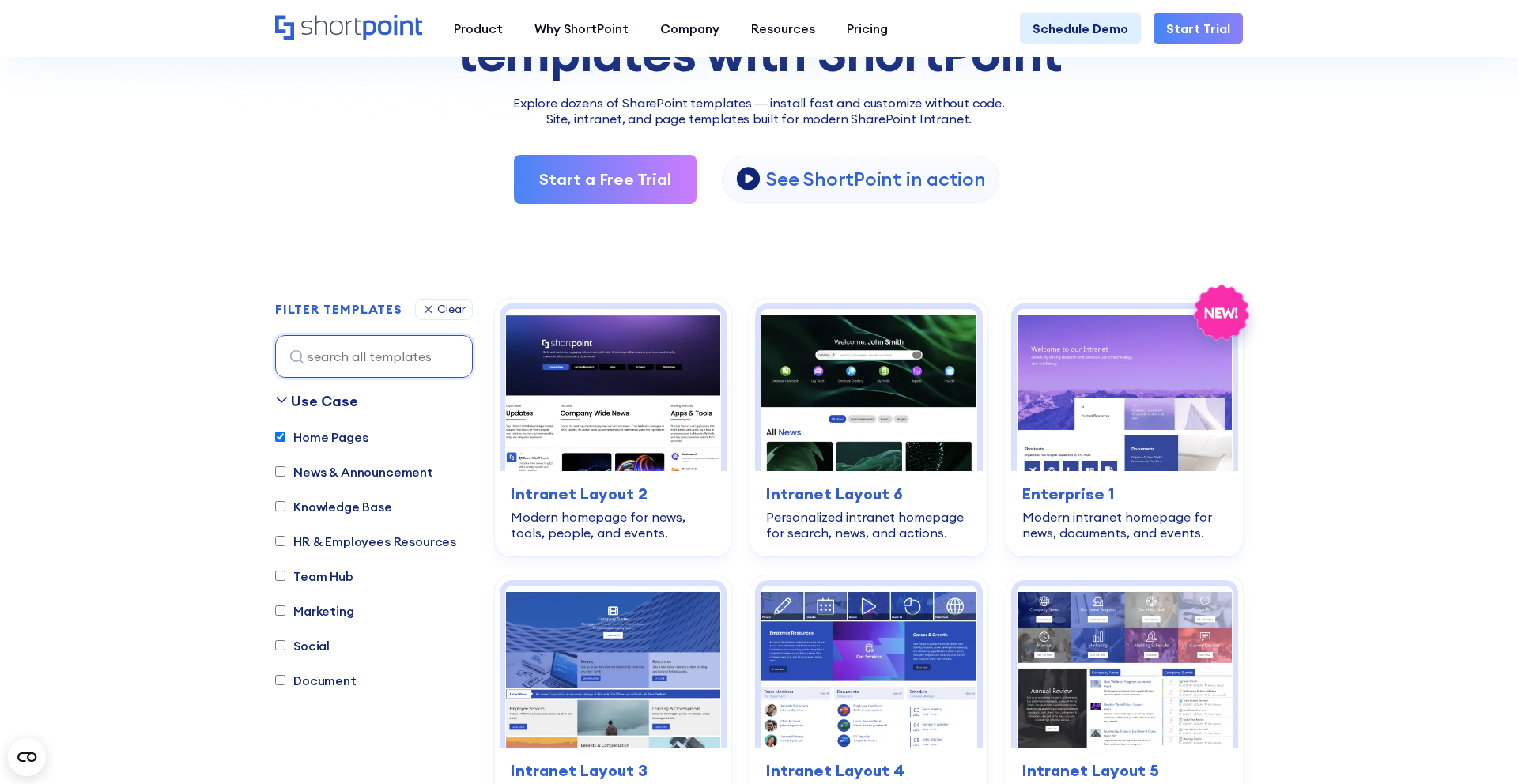
scroll to position [262, 0]
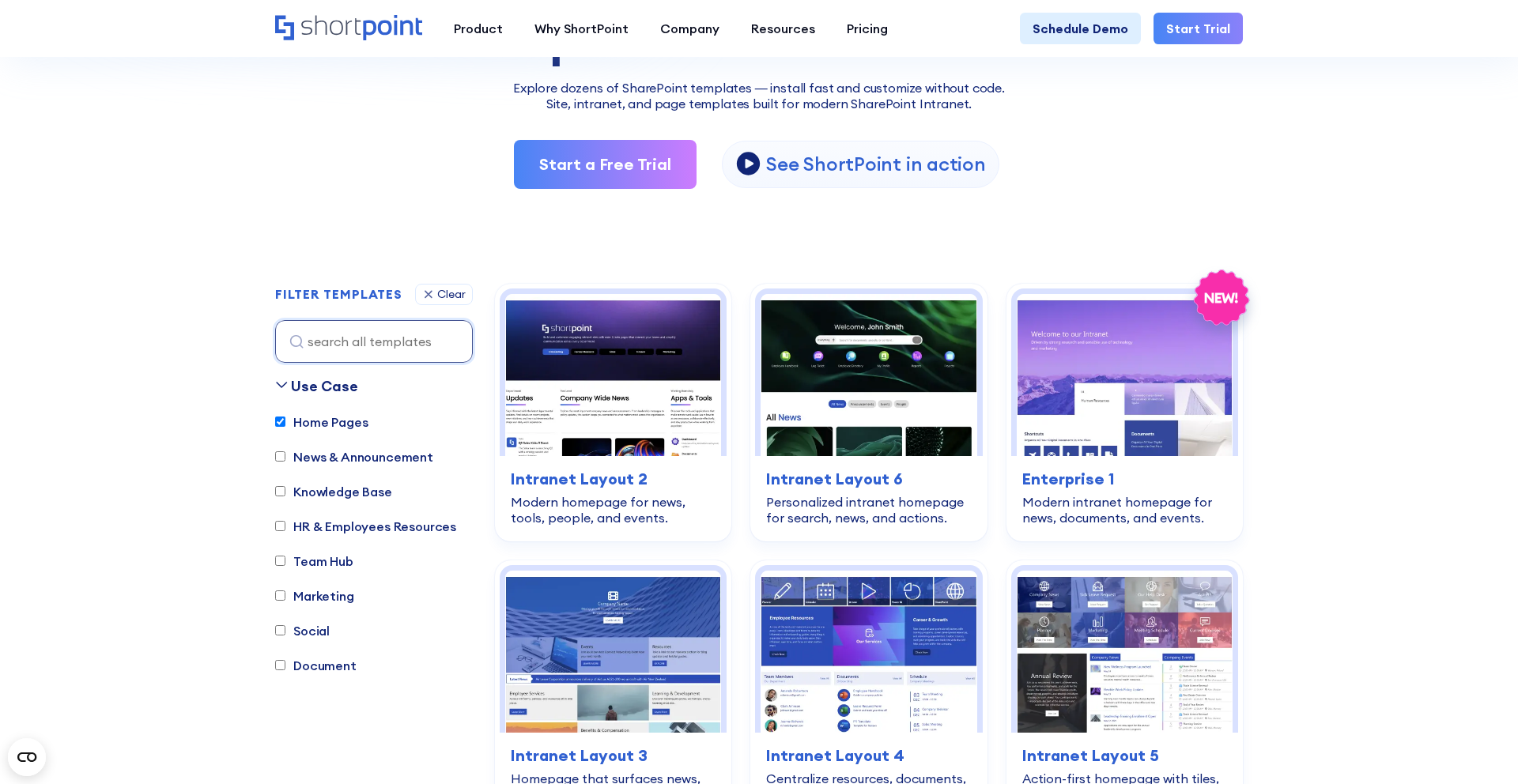
click at [313, 558] on label "Team Hub" at bounding box center [314, 561] width 78 height 19
click at [285, 558] on input "Team Hub" at bounding box center [280, 561] width 11 height 11
checkbox input "true"
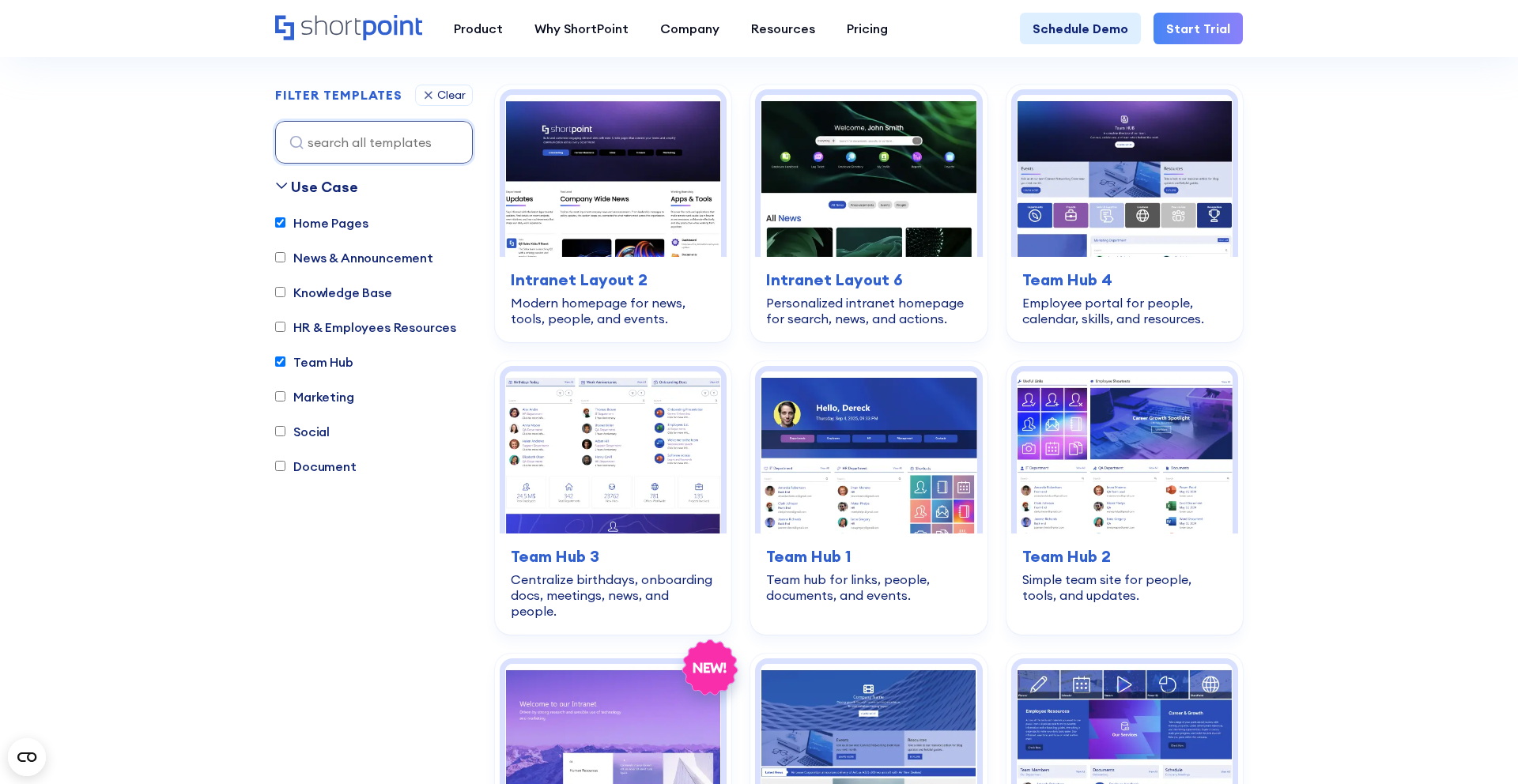
scroll to position [468, 0]
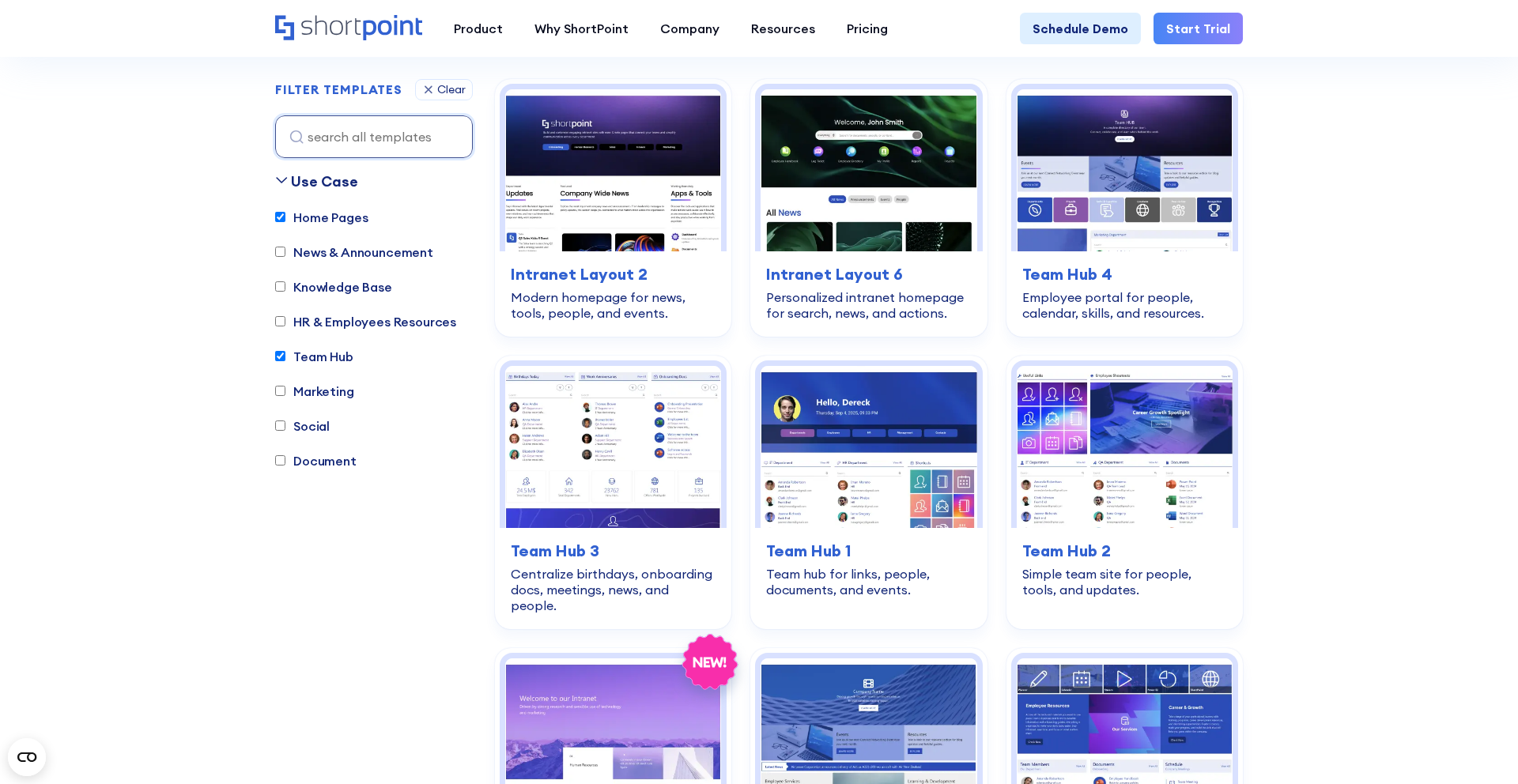
click at [328, 215] on label "Home Pages" at bounding box center [321, 217] width 92 height 19
click at [285, 215] on input "Home Pages" at bounding box center [280, 218] width 11 height 11
checkbox input "false"
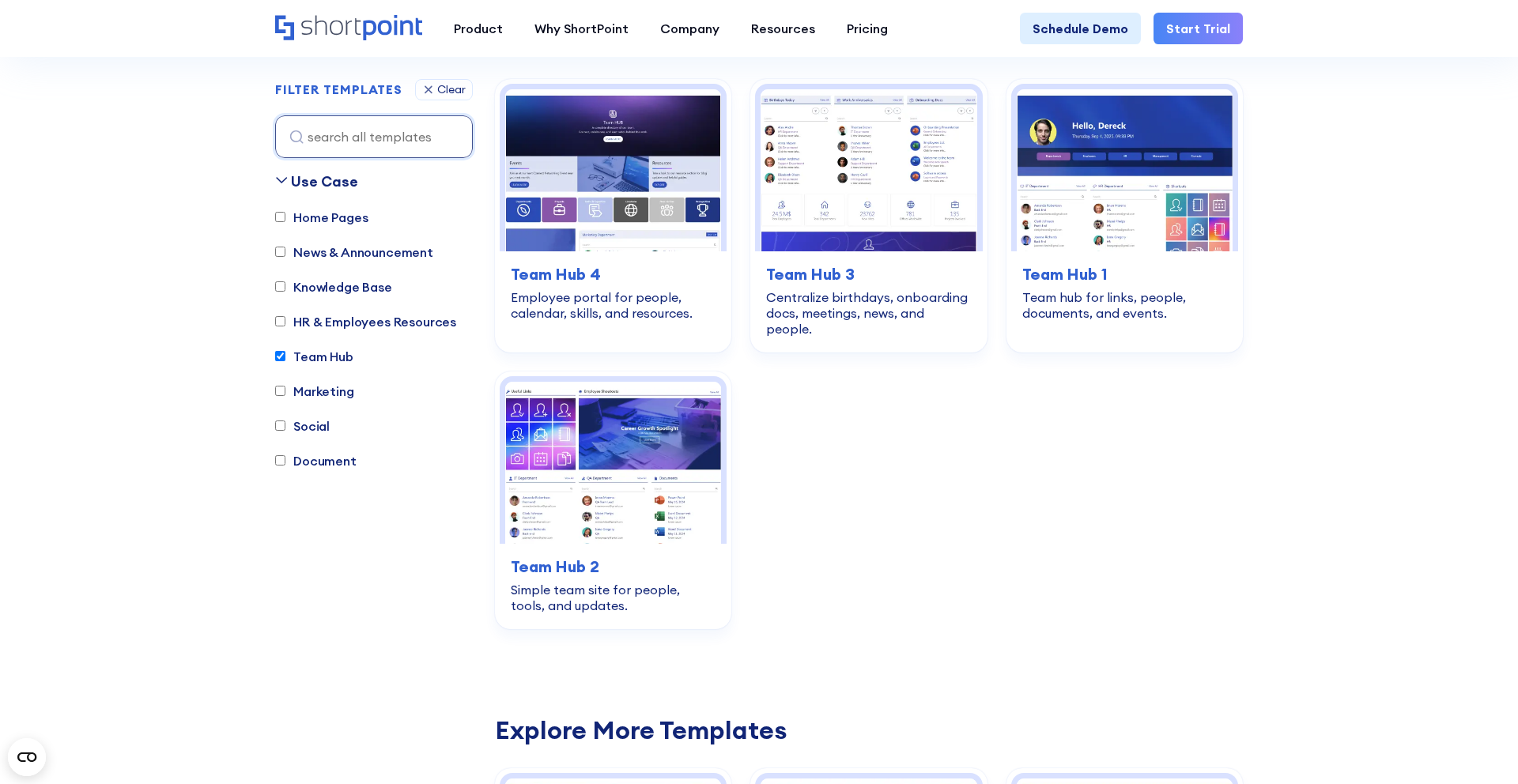
click at [318, 355] on label "Team Hub" at bounding box center [314, 356] width 78 height 19
click at [285, 355] on input "Team Hub" at bounding box center [280, 357] width 11 height 11
checkbox input "false"
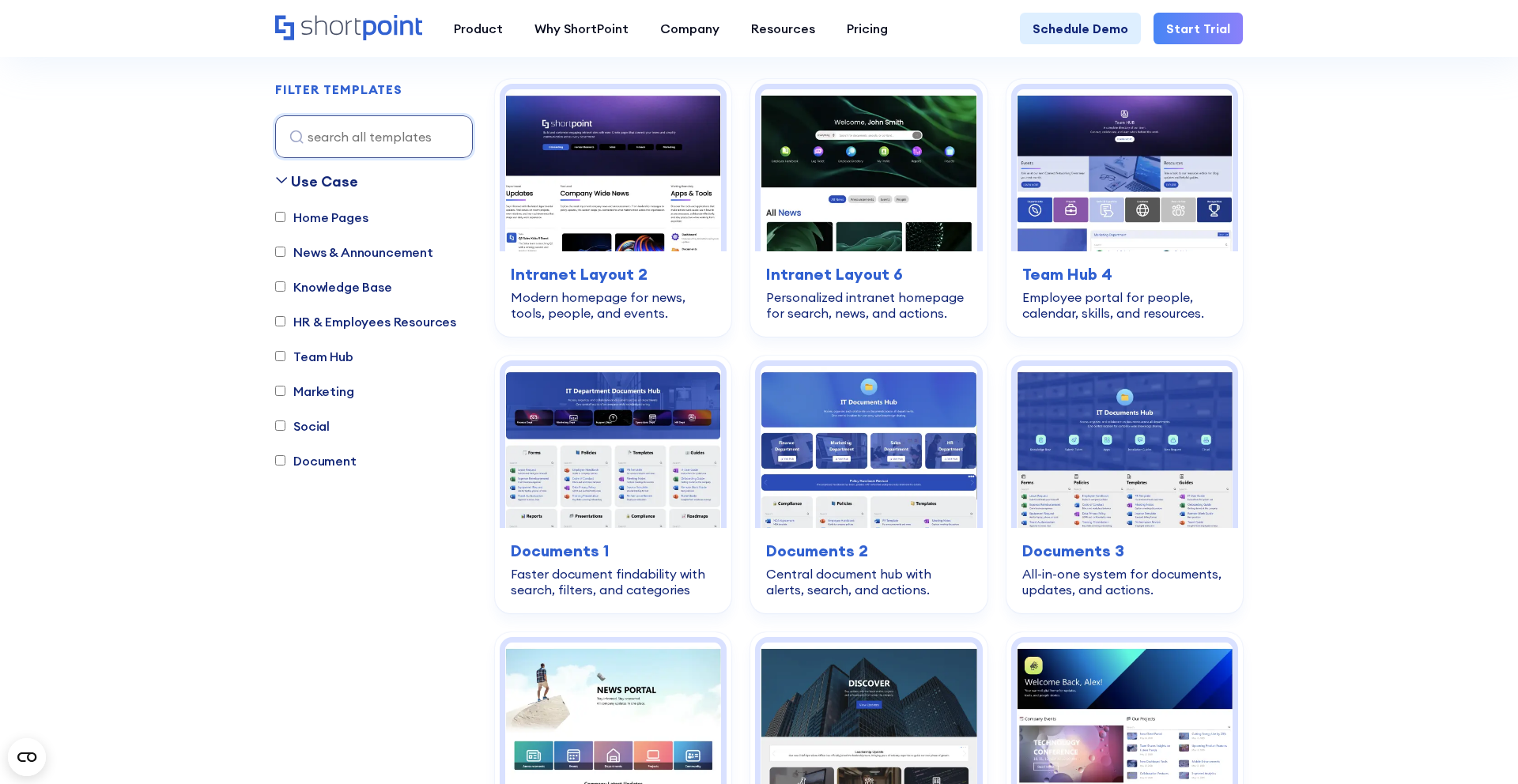
click at [314, 428] on label "Social" at bounding box center [301, 426] width 54 height 19
click at [285, 428] on input "Social" at bounding box center [280, 427] width 11 height 11
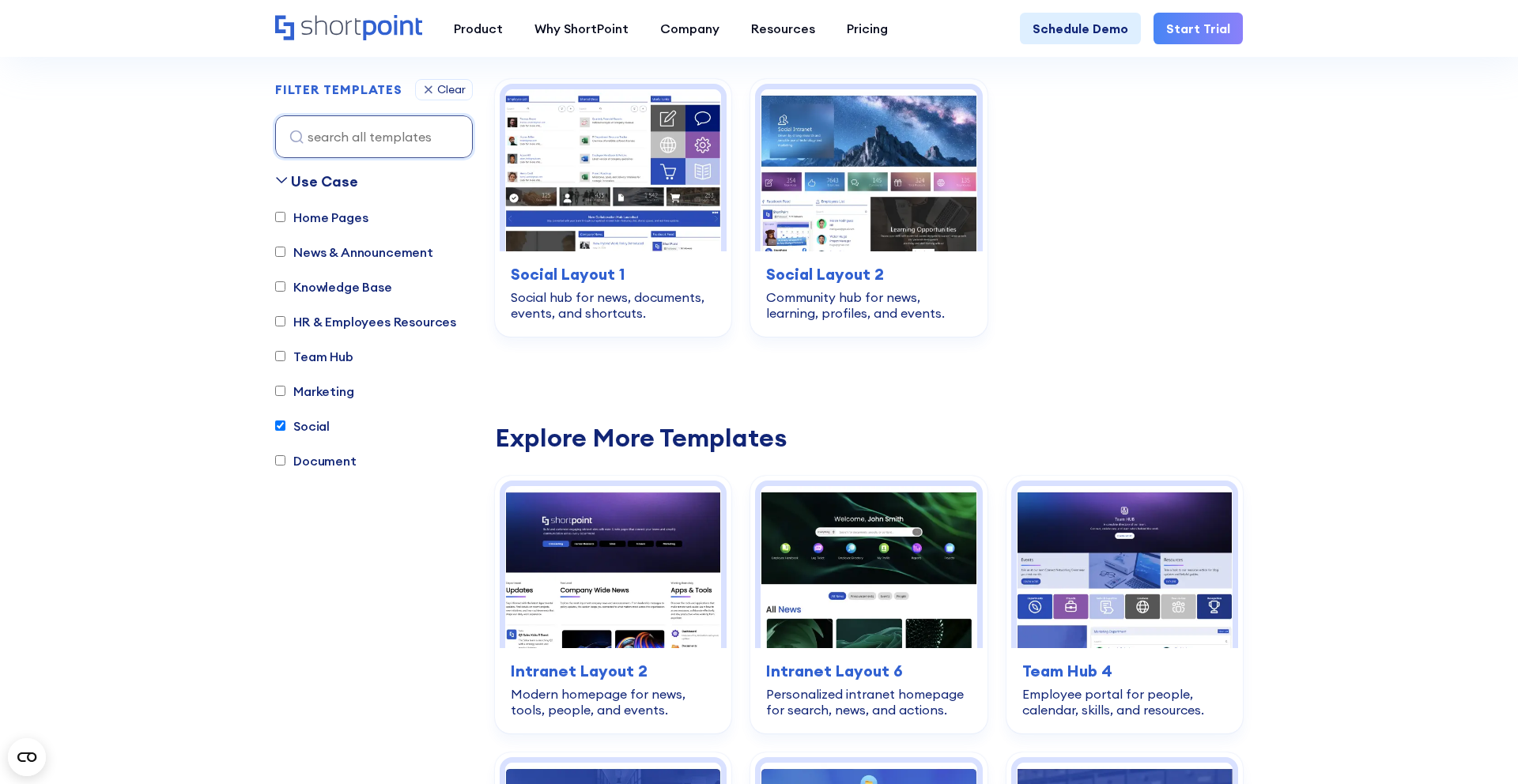
click at [305, 429] on label "Social" at bounding box center [301, 426] width 54 height 19
click at [285, 429] on input "Social" at bounding box center [280, 427] width 11 height 11
checkbox input "false"
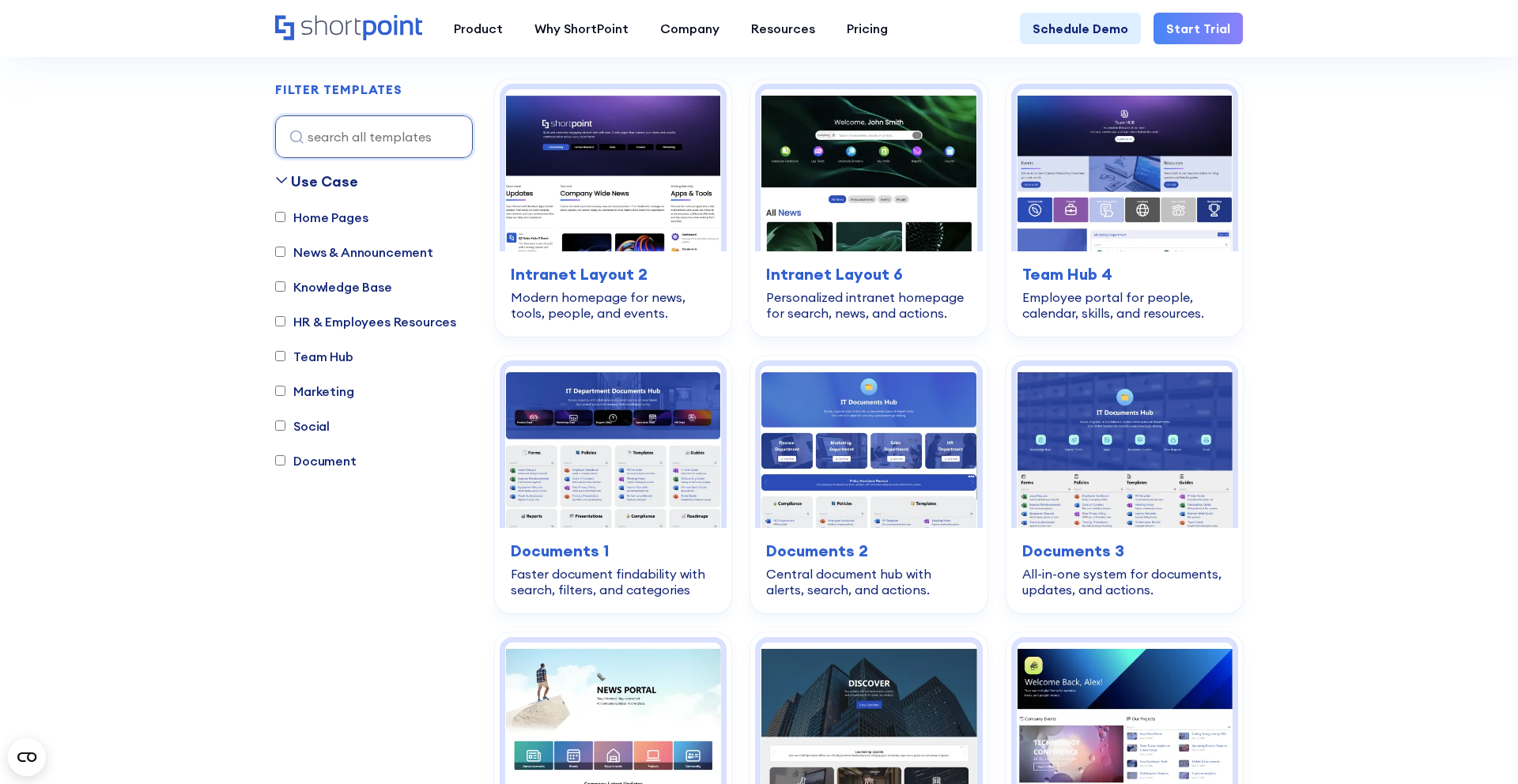
click at [358, 288] on label "Knowledge Base" at bounding box center [333, 286] width 117 height 19
click at [285, 288] on input "Knowledge Base" at bounding box center [280, 287] width 11 height 11
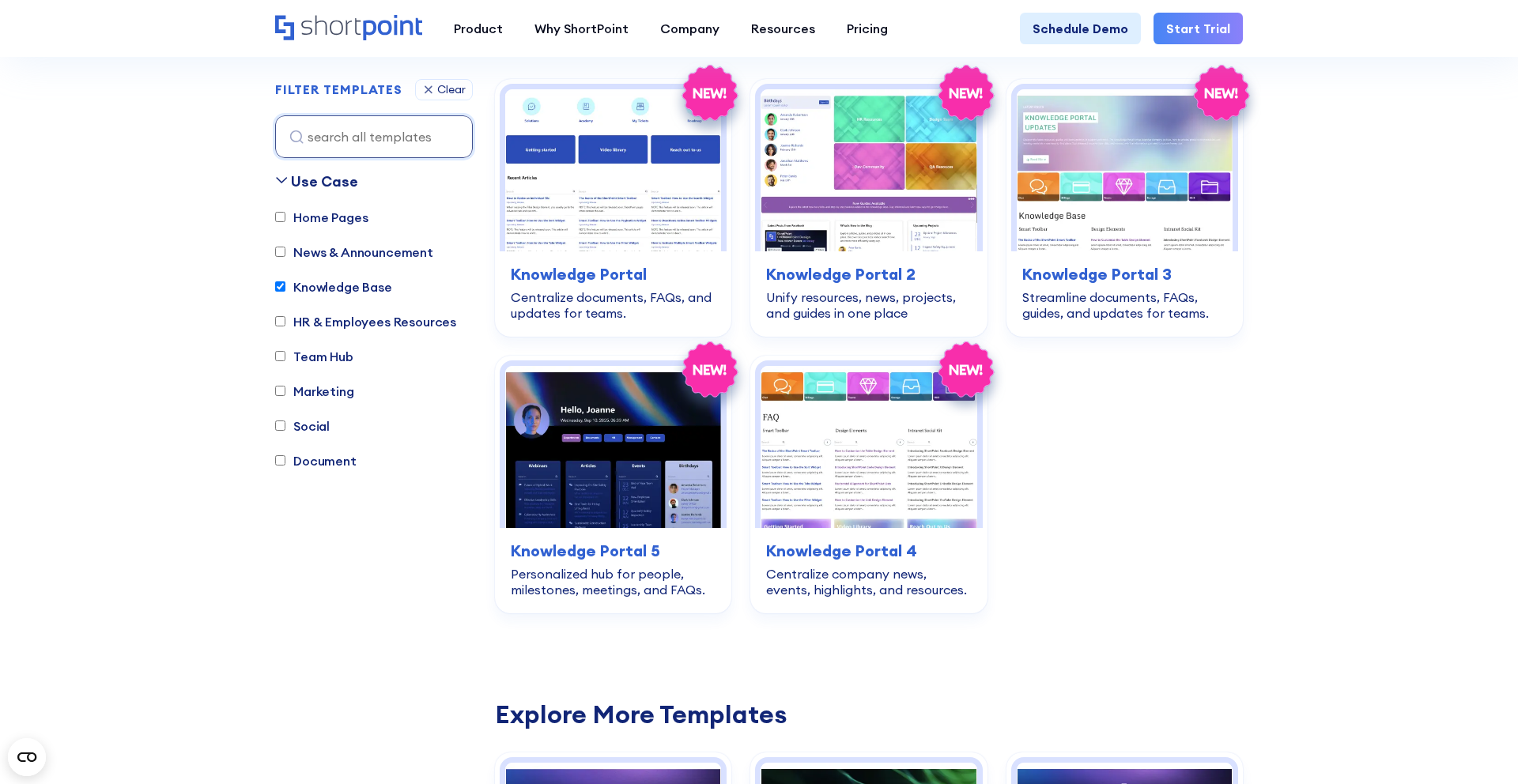
click at [358, 288] on label "Knowledge Base" at bounding box center [333, 286] width 117 height 19
click at [285, 288] on input "Knowledge Base" at bounding box center [280, 287] width 11 height 11
checkbox input "false"
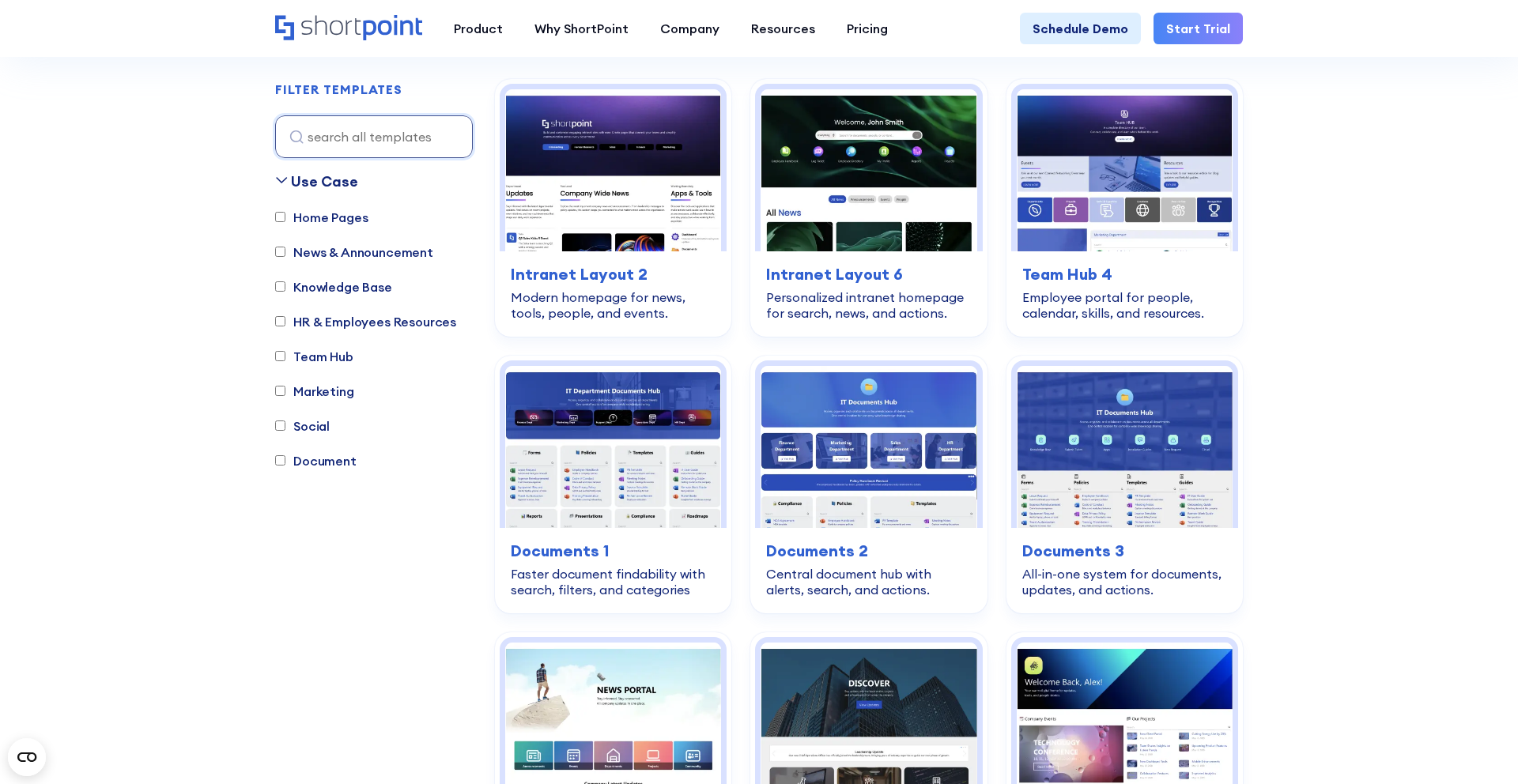
click at [360, 252] on label "News & Announcement" at bounding box center [354, 252] width 158 height 19
click at [285, 252] on input "News & Announcement" at bounding box center [280, 252] width 11 height 11
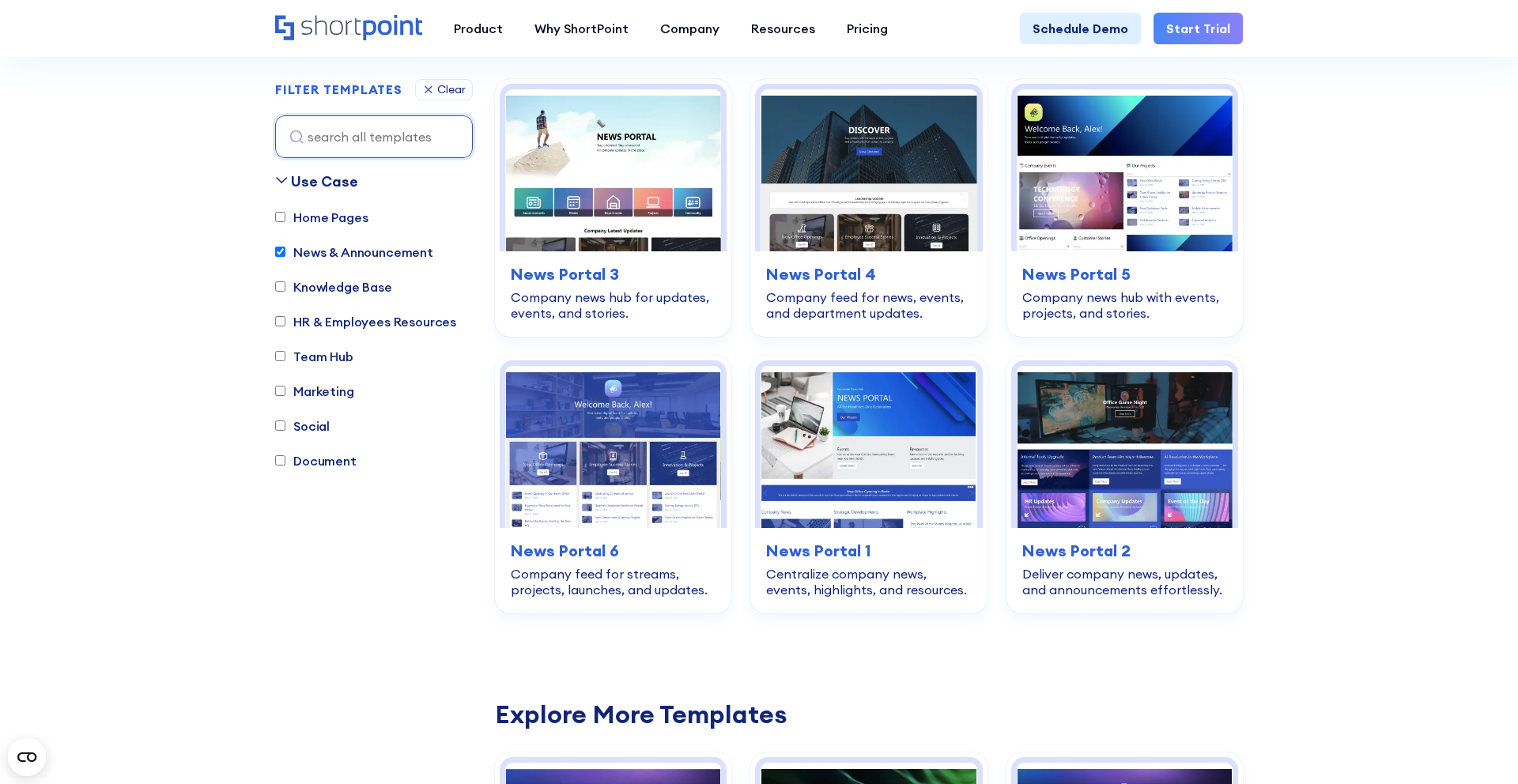
click at [360, 252] on label "News & Announcement" at bounding box center [354, 252] width 158 height 19
click at [285, 252] on input "News & Announcement" at bounding box center [280, 252] width 11 height 11
checkbox input "false"
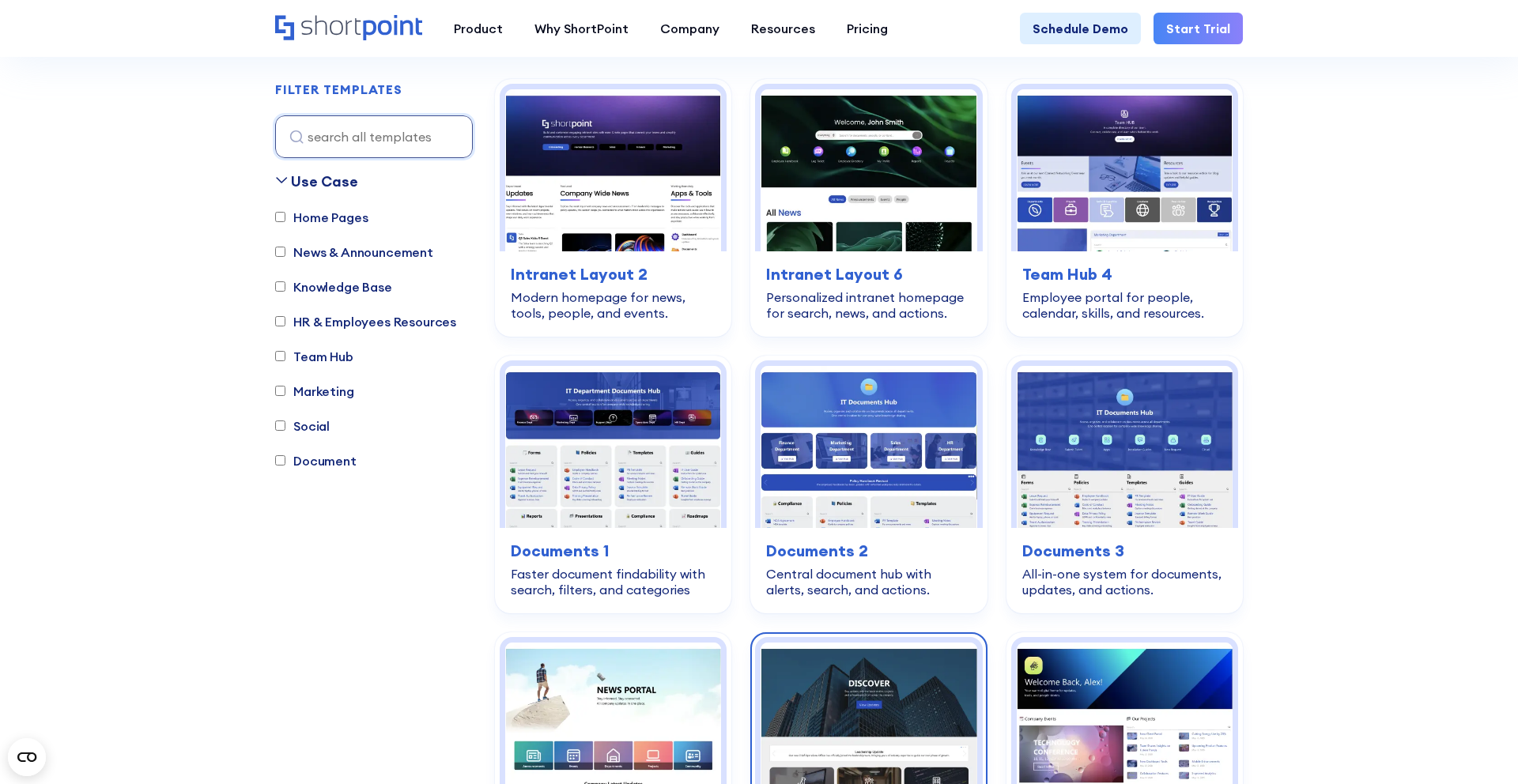
scroll to position [458, 0]
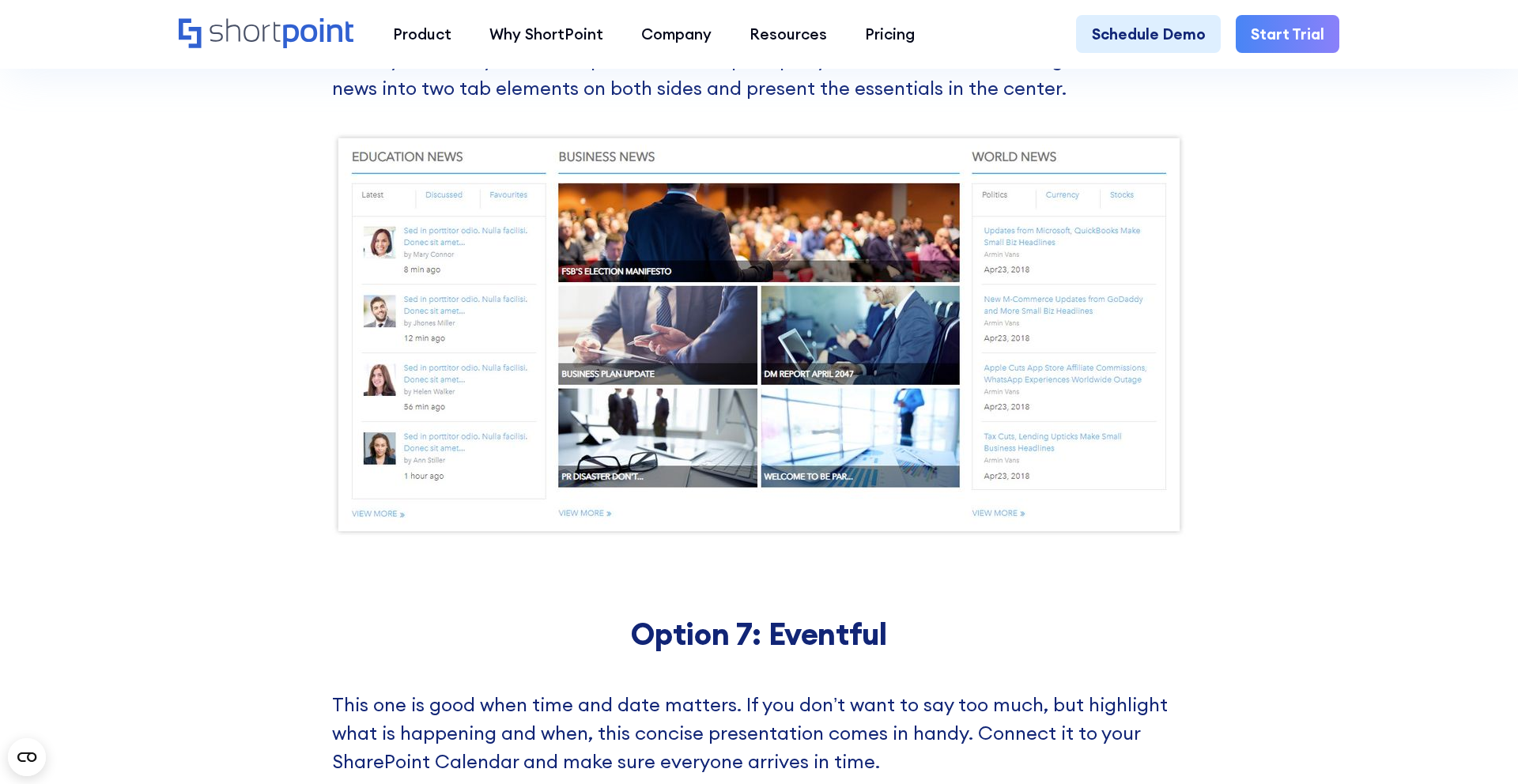
scroll to position [4192, 0]
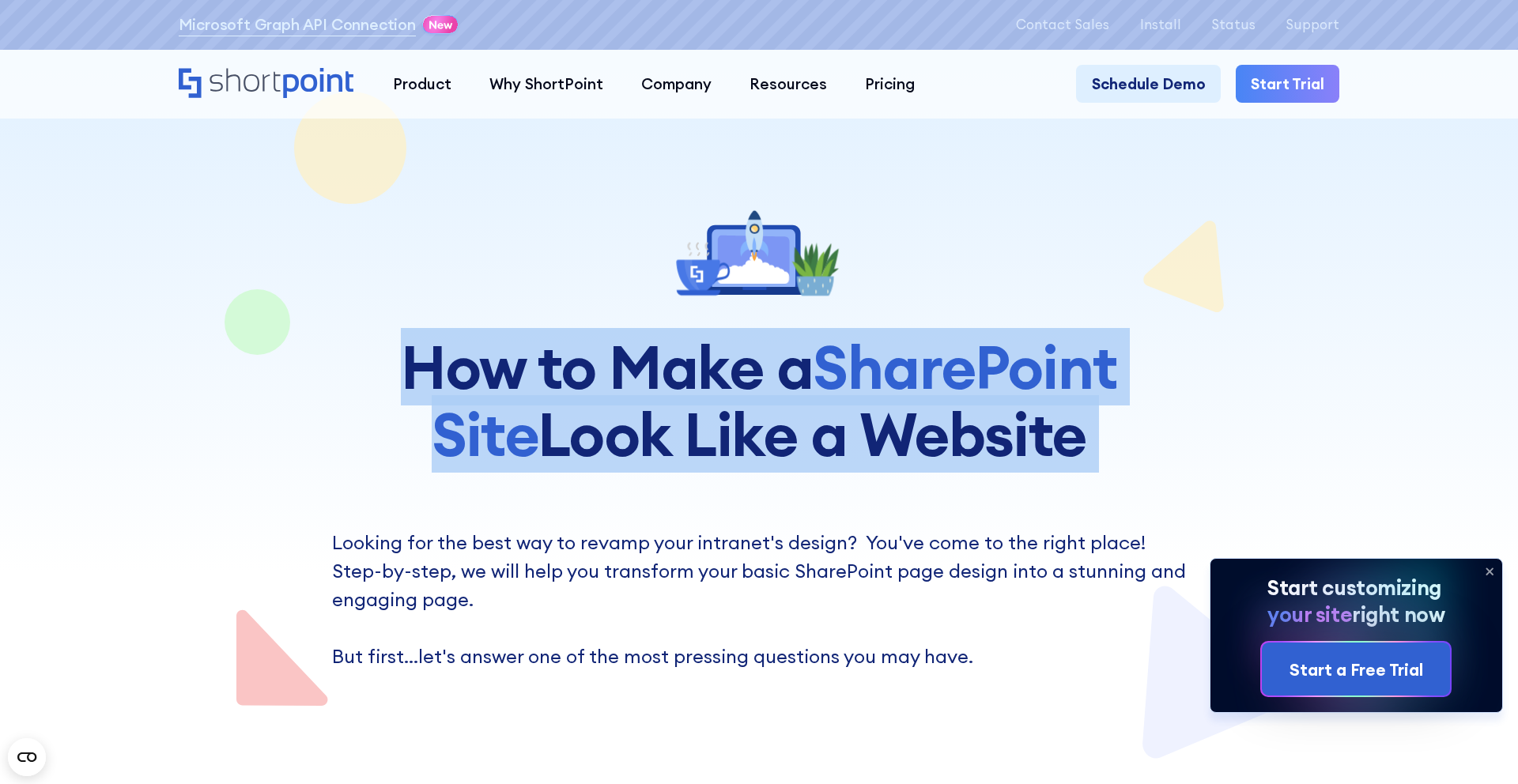
click at [842, 403] on h1 "How to Make a SharePoint Site Look Like a Website" at bounding box center [759, 400] width 911 height 133
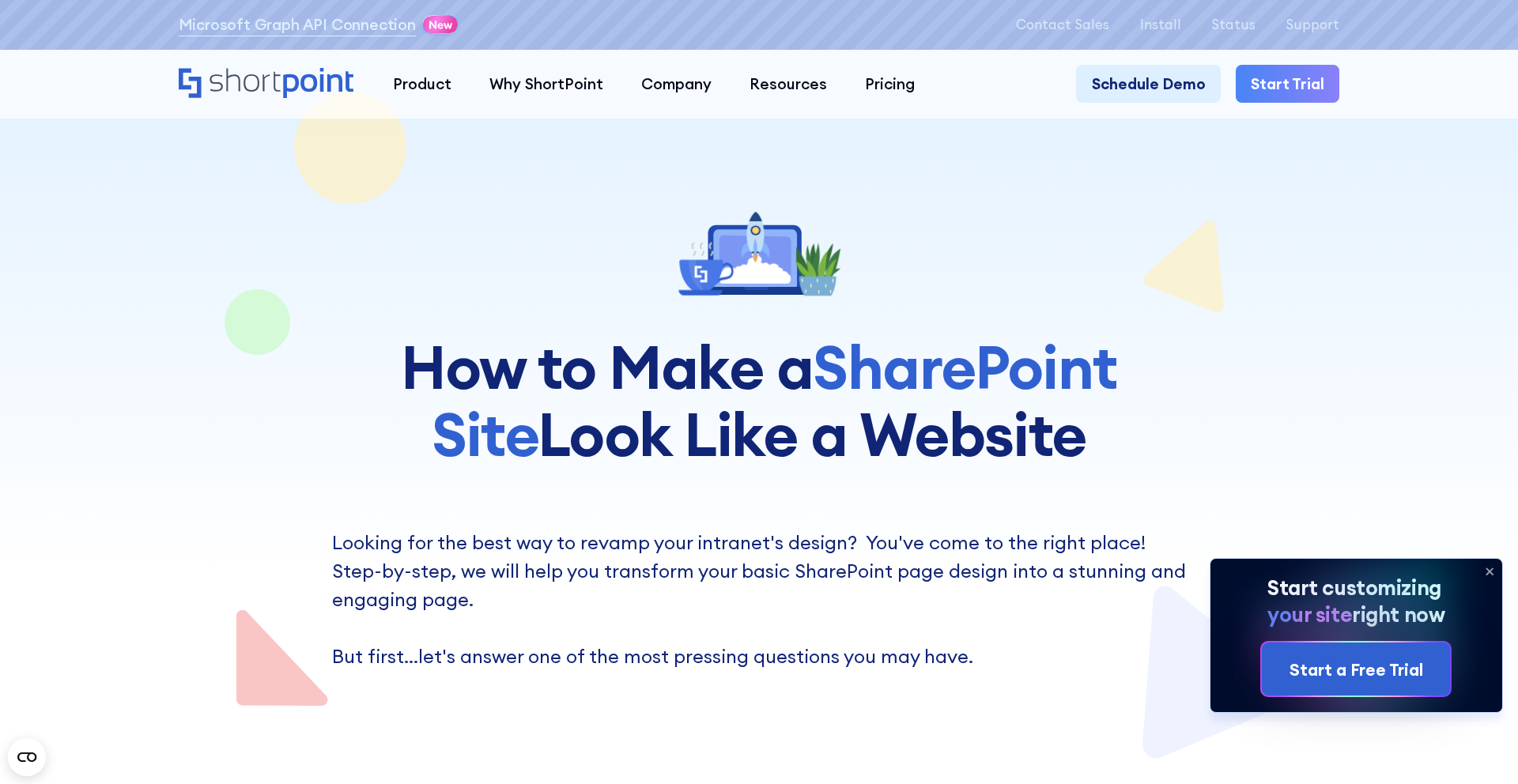
click at [842, 403] on h1 "How to Make a SharePoint Site Look Like a Website" at bounding box center [759, 400] width 911 height 133
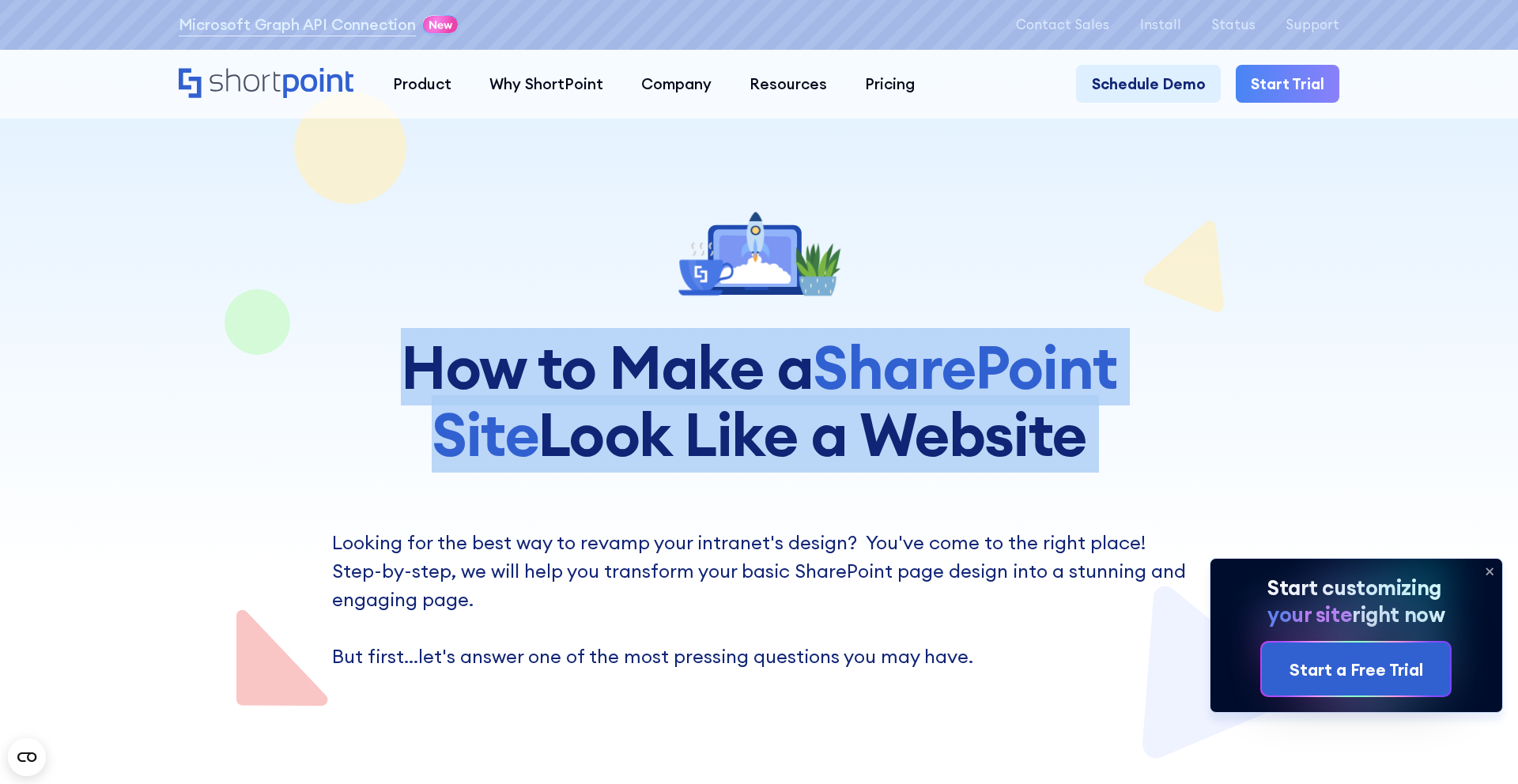
click at [842, 403] on h1 "How to Make a SharePoint Site Look Like a Website" at bounding box center [759, 400] width 911 height 133
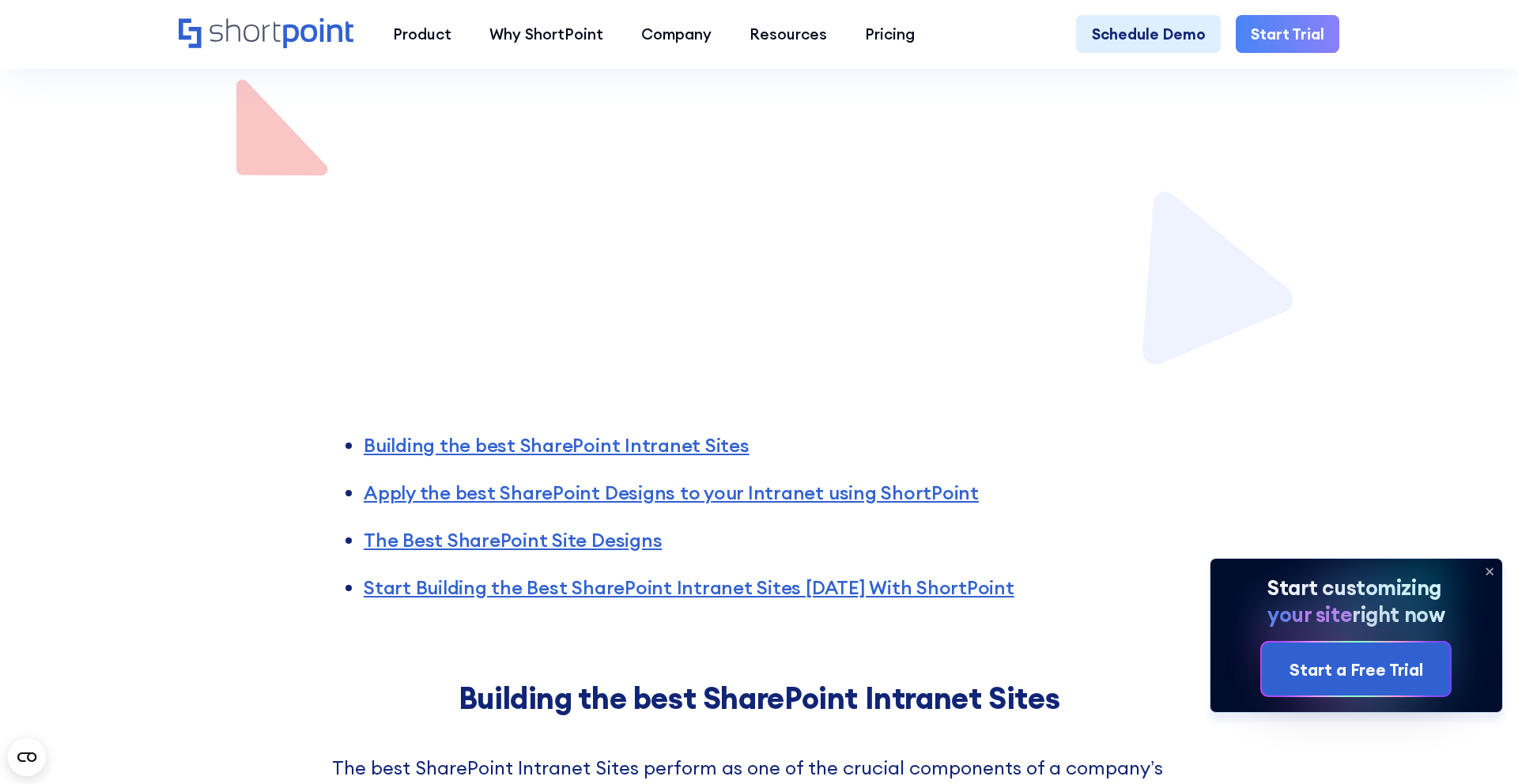
scroll to position [1077, 0]
click at [698, 479] on link "Apply the best SharePoint Designs to your Intranet using ShortPoint" at bounding box center [671, 491] width 615 height 24
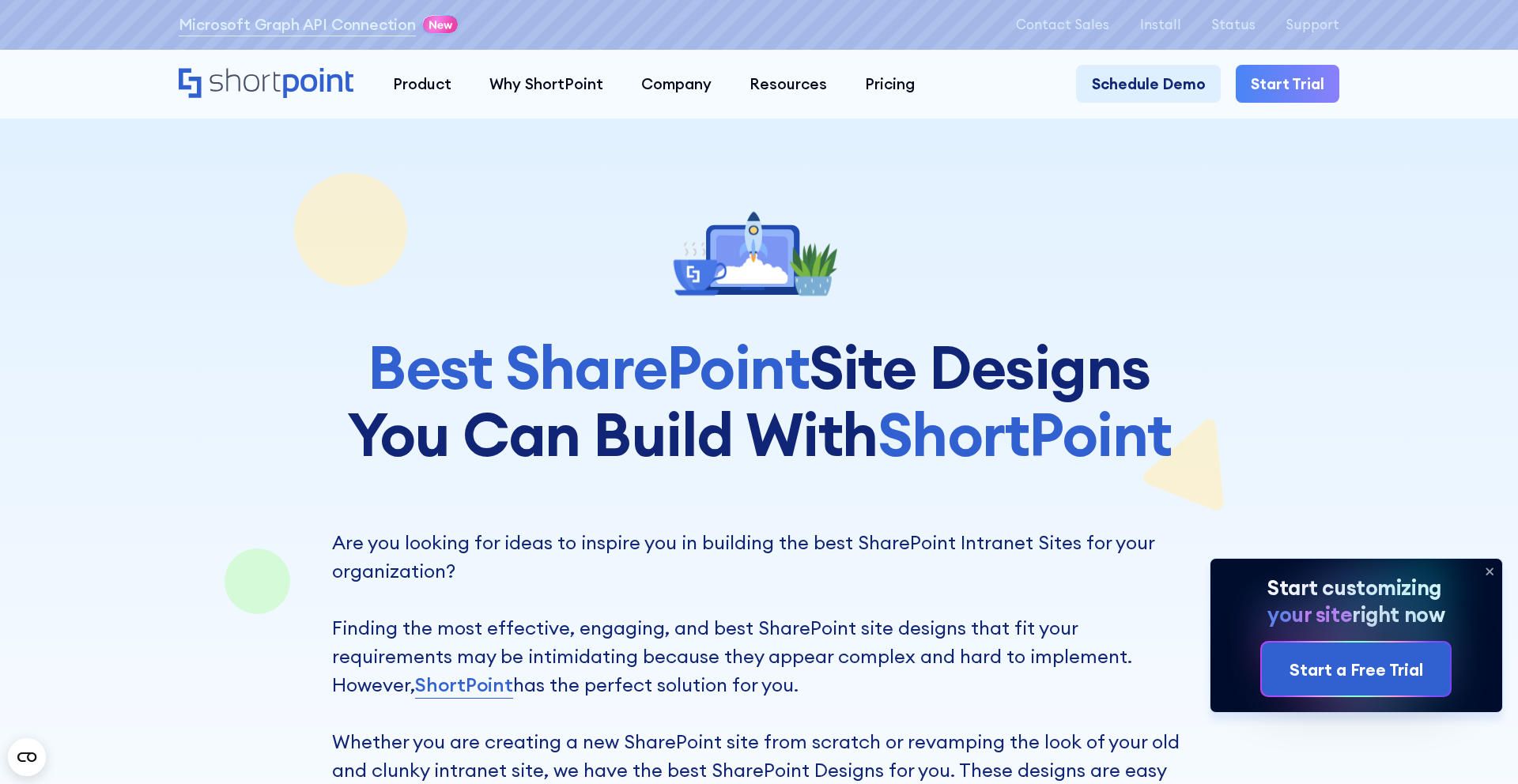
click at [504, 396] on h1 "Best SharePoint Site Designs You Can Build With ShortPoint" at bounding box center [759, 400] width 854 height 133
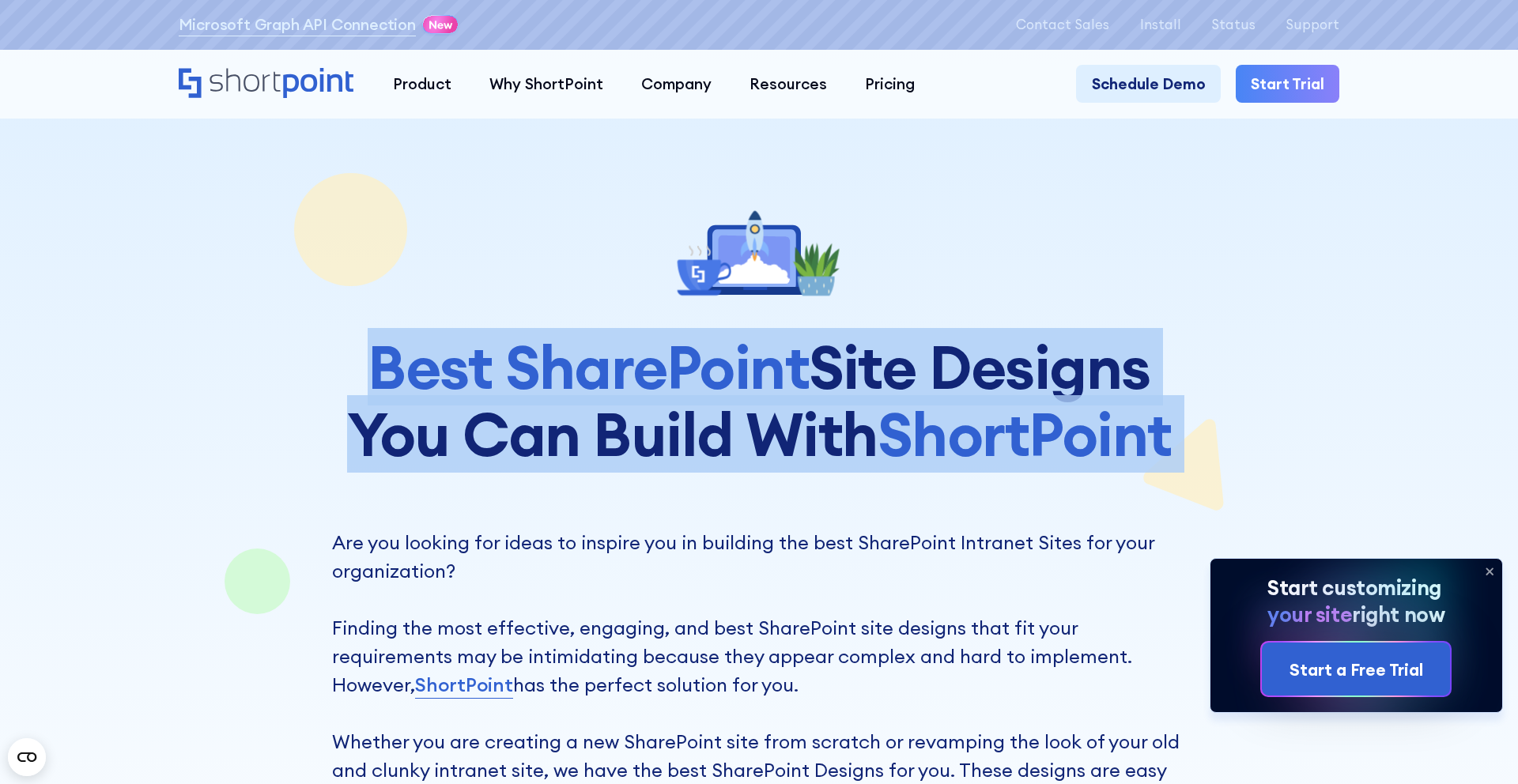
click at [504, 396] on h1 "Best SharePoint Site Designs You Can Build With ShortPoint" at bounding box center [759, 400] width 854 height 133
copy h1 "Best SharePoint Site Designs You Can Build With ShortPoint"
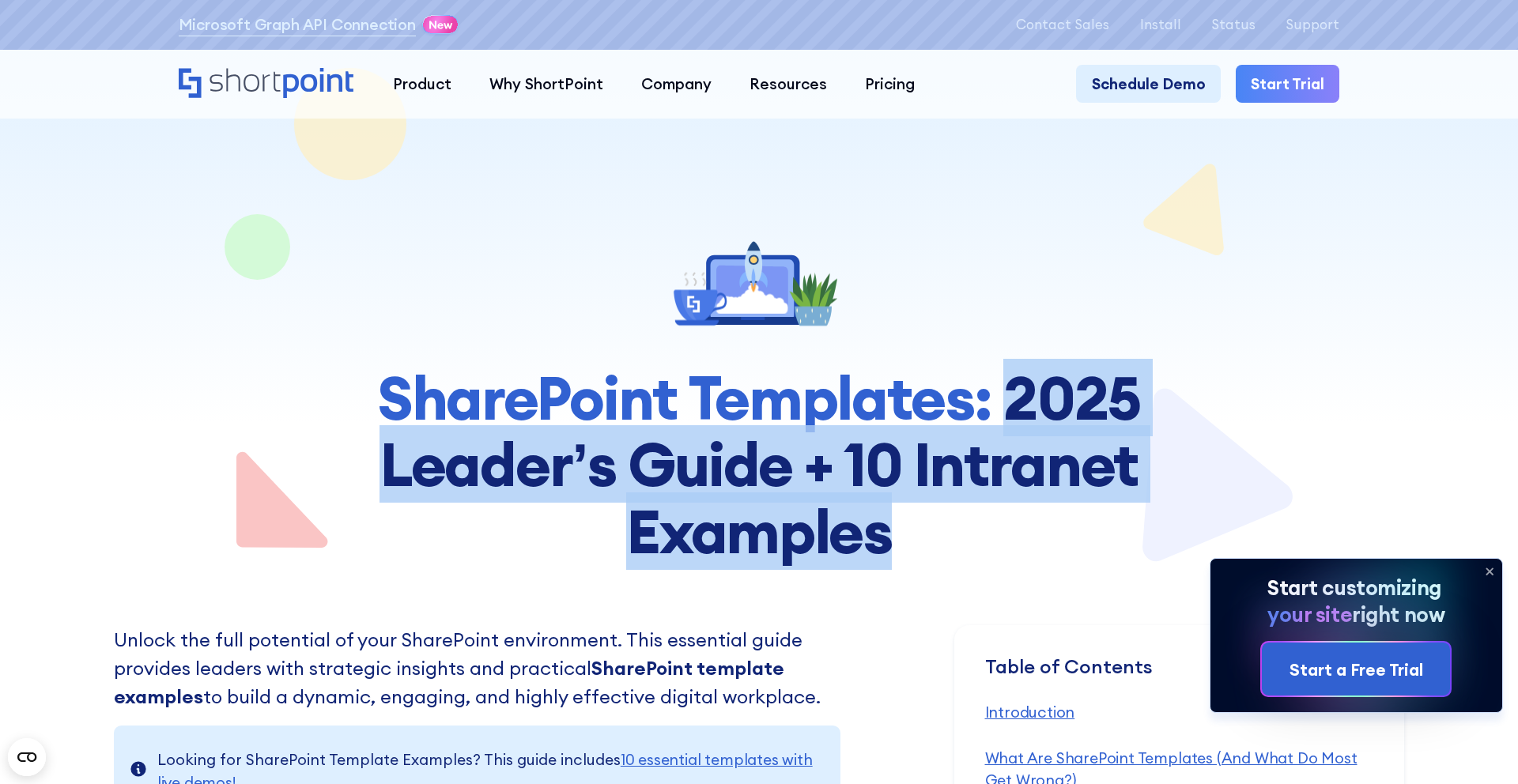
copy strong "2025 Leader’s Guide + 10 Intranet Examples"
drag, startPoint x: 1006, startPoint y: 403, endPoint x: 988, endPoint y: 533, distance: 131.2
click at [989, 533] on h1 "SharePoint Templates: 2025 Leader’s Guide + 10 Intranet Examples" at bounding box center [759, 464] width 911 height 200
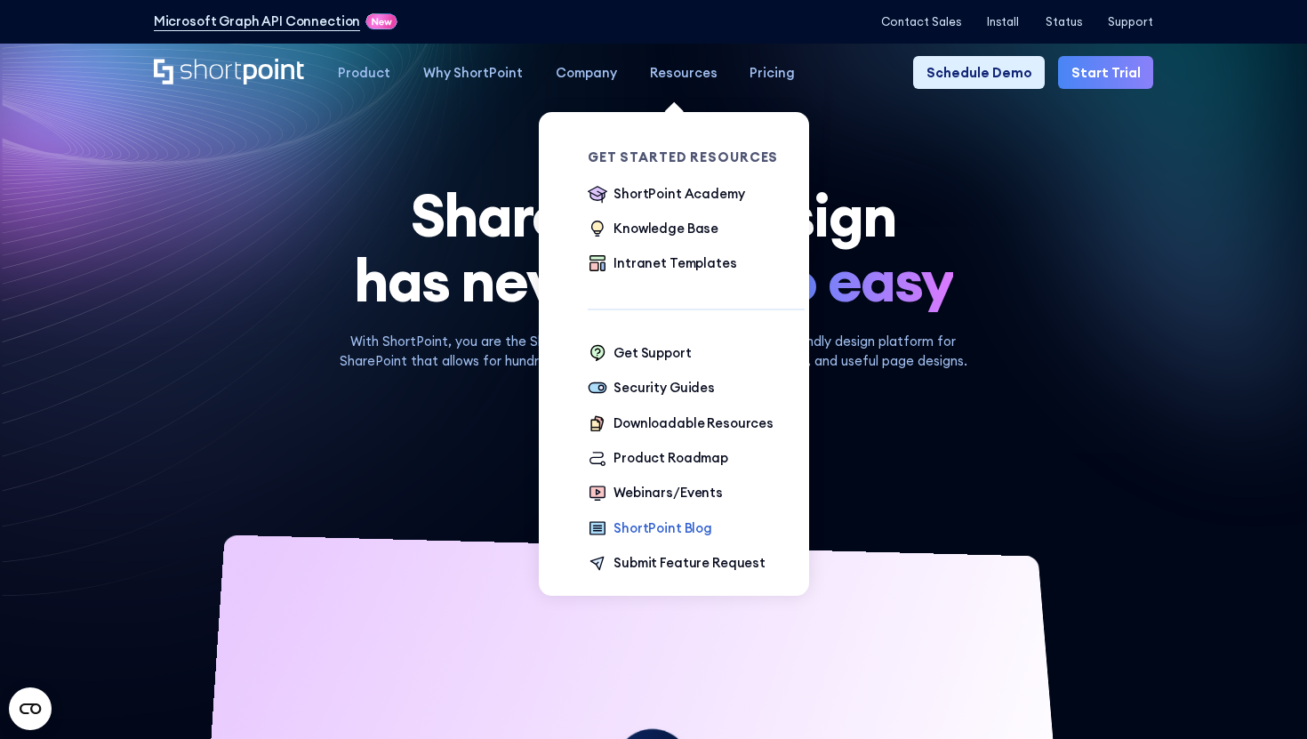
click at [650, 518] on div "ShortPoint Blog" at bounding box center [663, 528] width 99 height 20
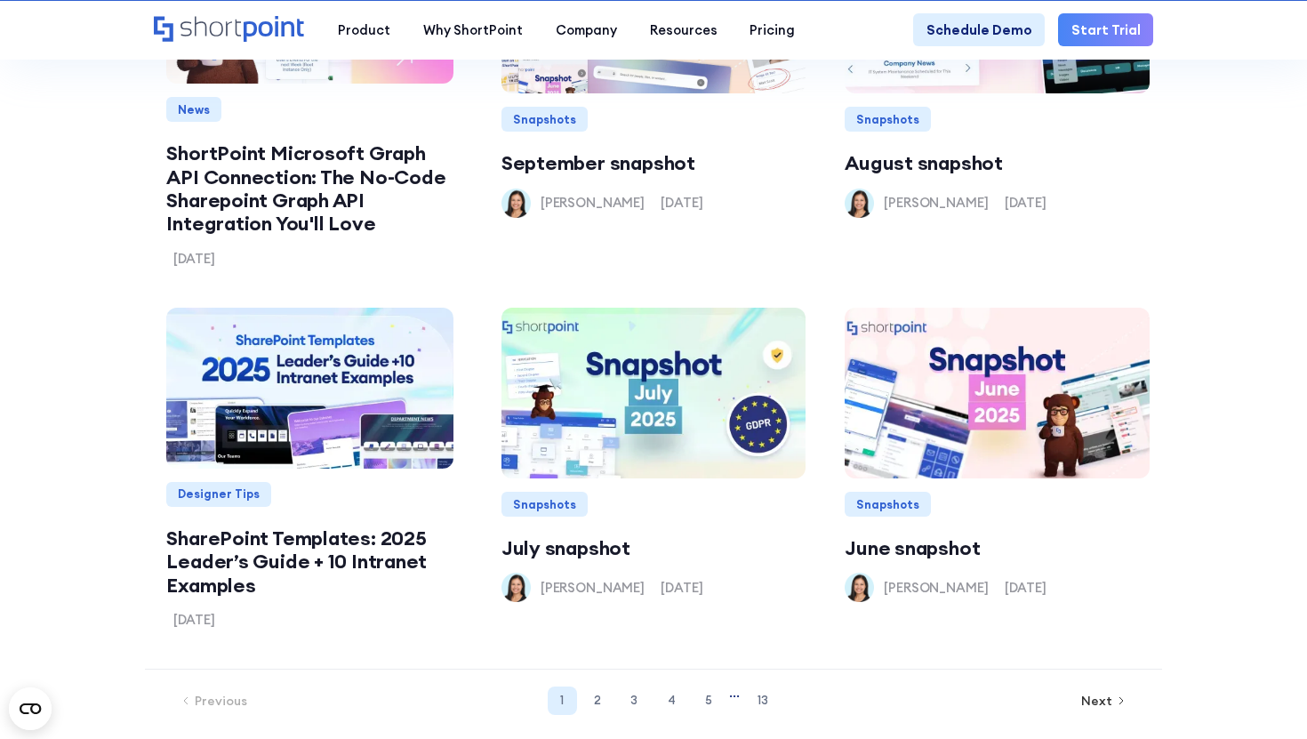
scroll to position [1769, 0]
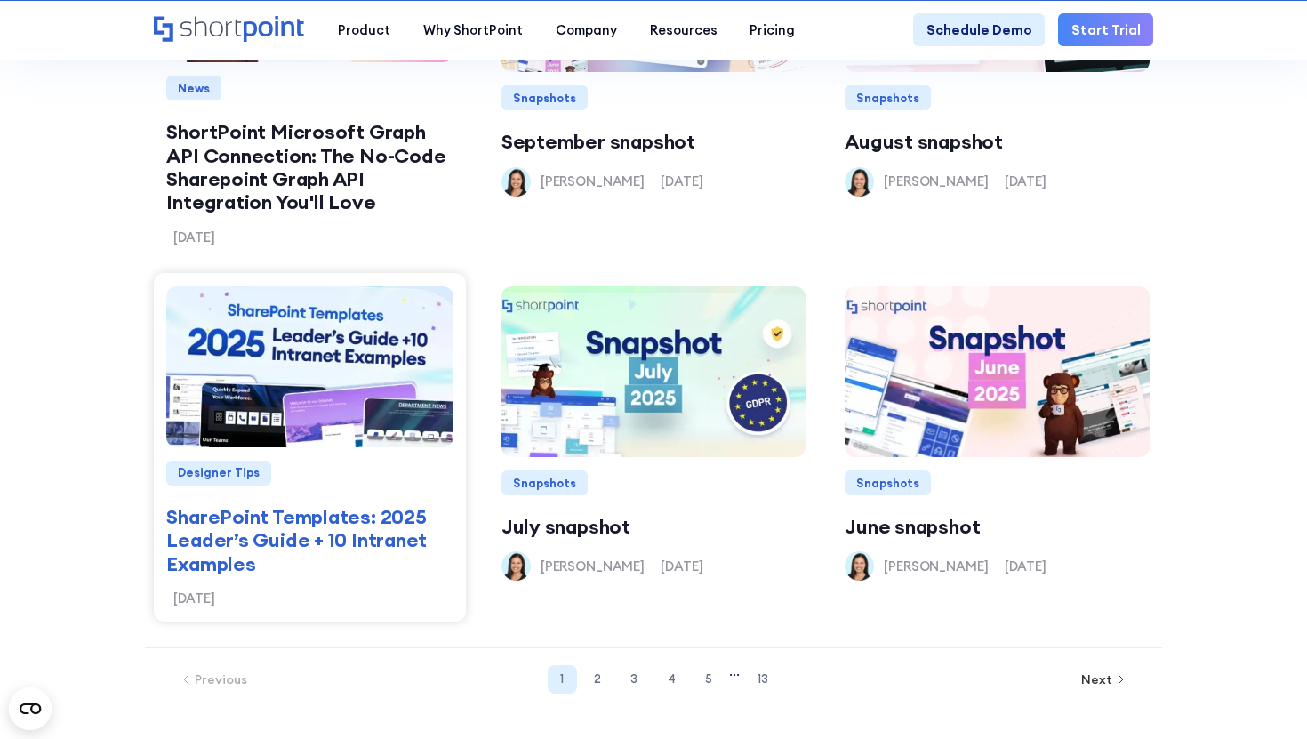
click at [333, 522] on link "SharePoint Templates: 2025 Leader’s Guide + 10 Intranet Examples" at bounding box center [309, 540] width 286 height 70
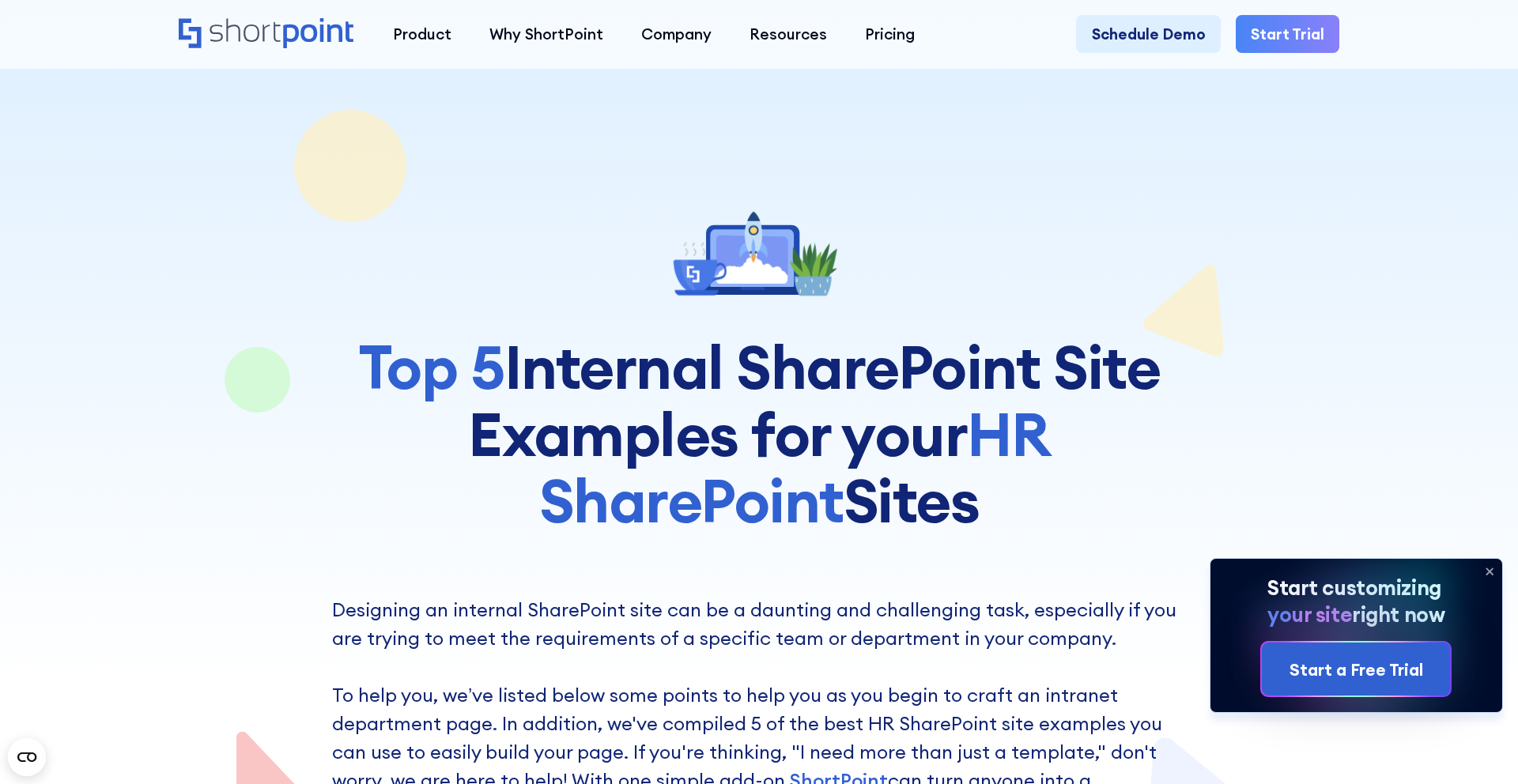
click at [819, 354] on h1 "Top 5 Internal SharePoint Site Examples for your HR SharePoint Sites" at bounding box center [759, 433] width 854 height 200
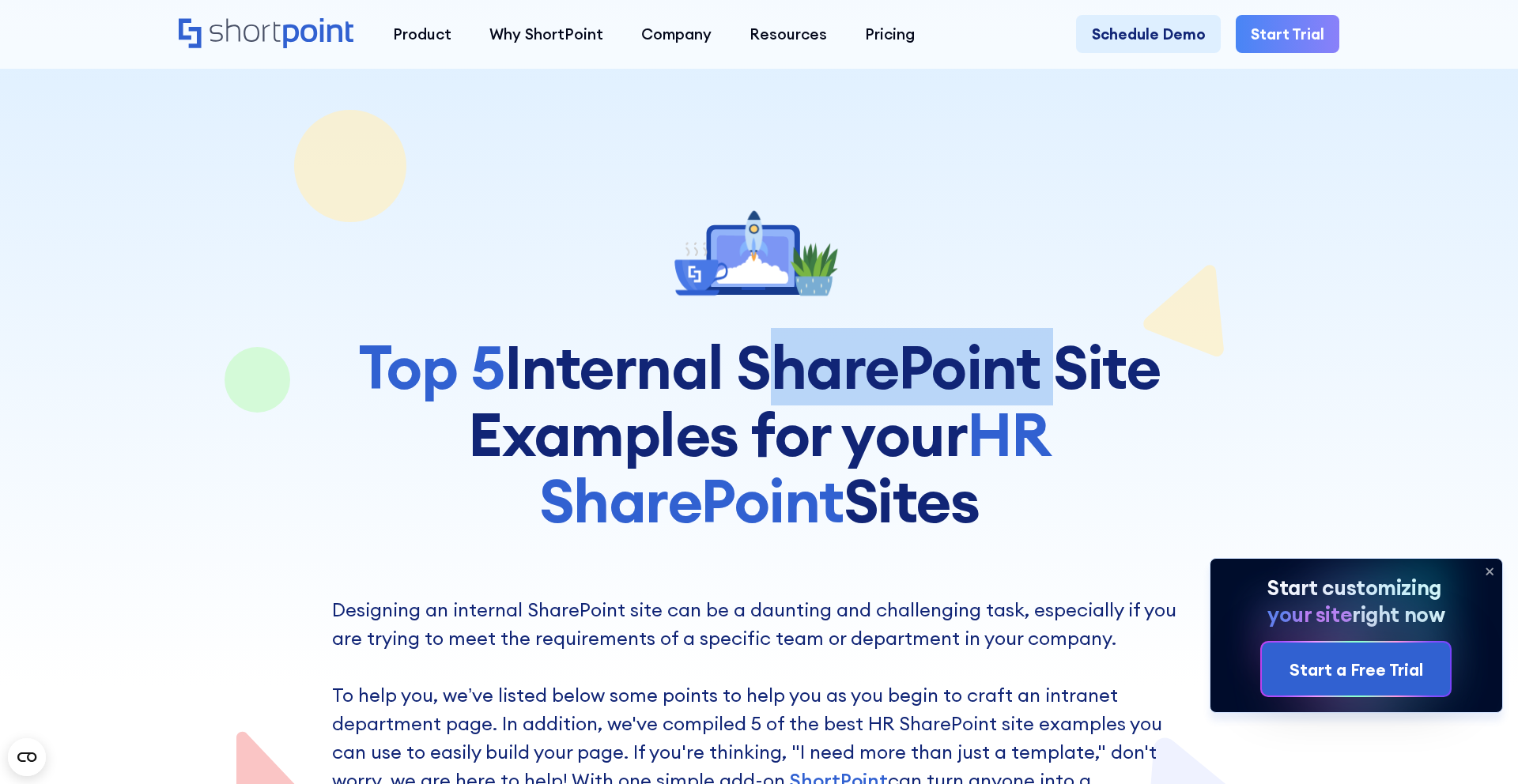
click at [819, 354] on h1 "Top 5 Internal SharePoint Site Examples for your HR SharePoint Sites" at bounding box center [759, 433] width 854 height 200
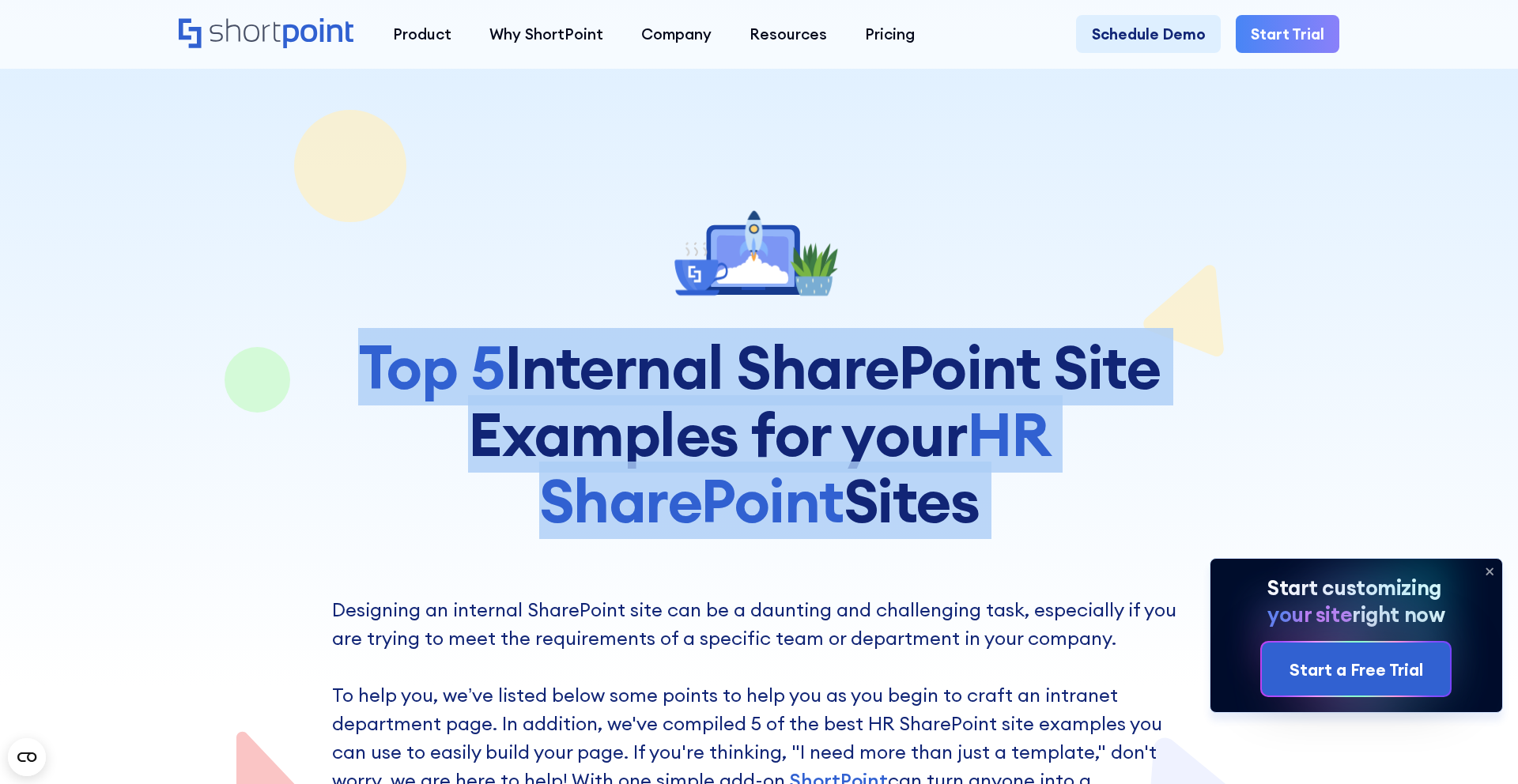
click at [819, 354] on h1 "Top 5 Internal SharePoint Site Examples for your HR SharePoint Sites" at bounding box center [759, 433] width 854 height 200
copy h1 "Top 5 Internal SharePoint Site Examples for your HR SharePoint Sites"
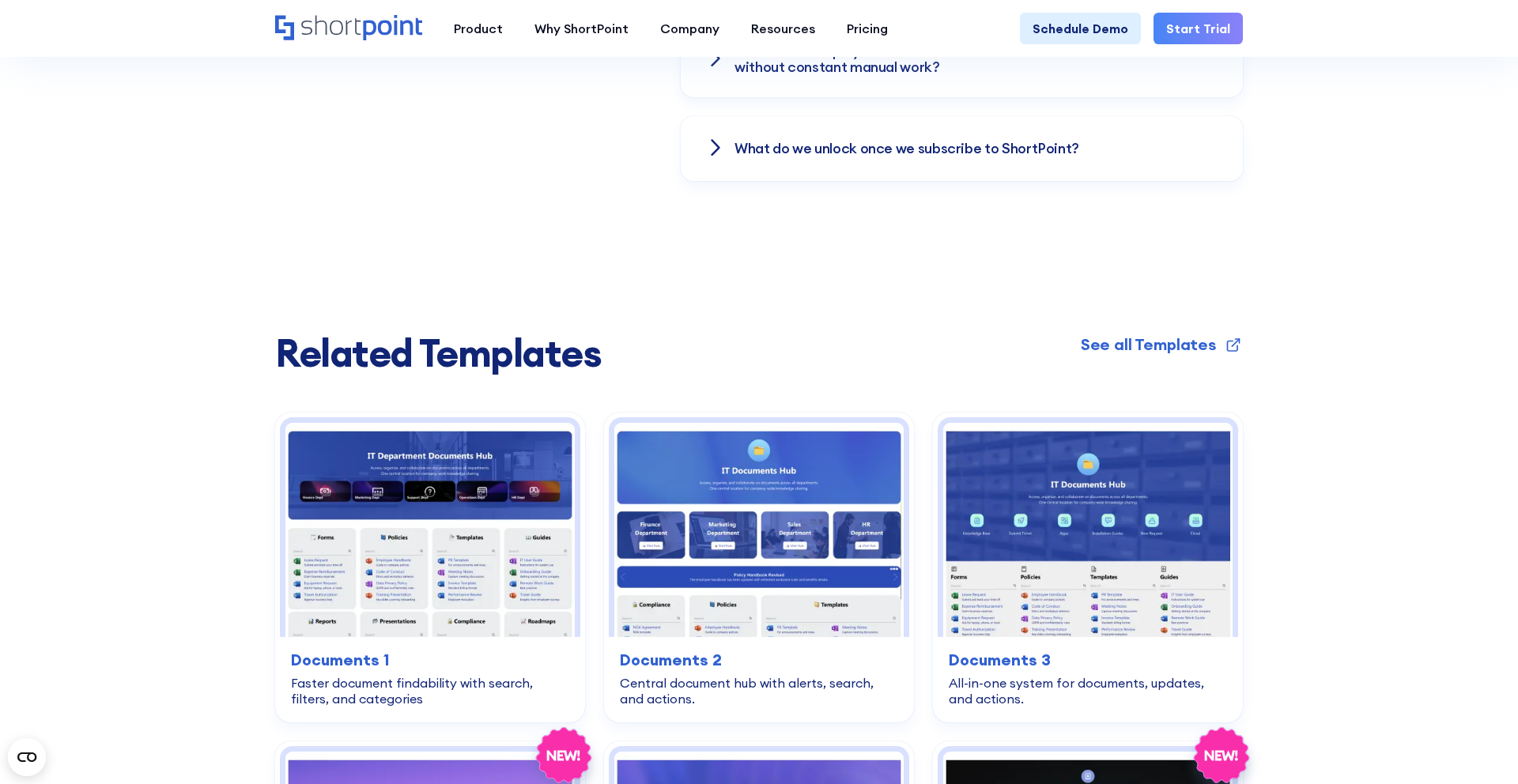
scroll to position [2695, 0]
